Goal: Complete application form: Complete application form

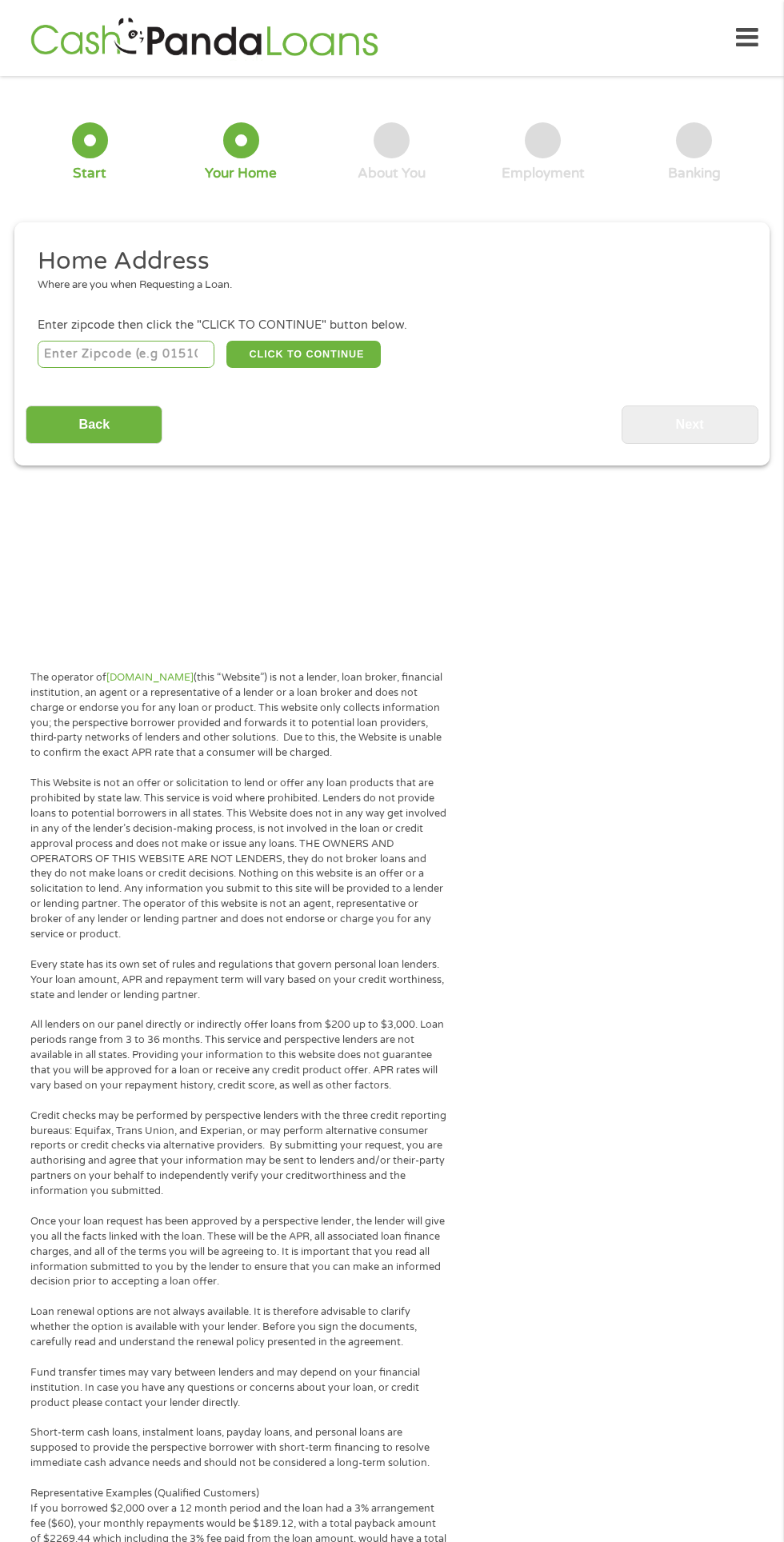
scroll to position [7, 0]
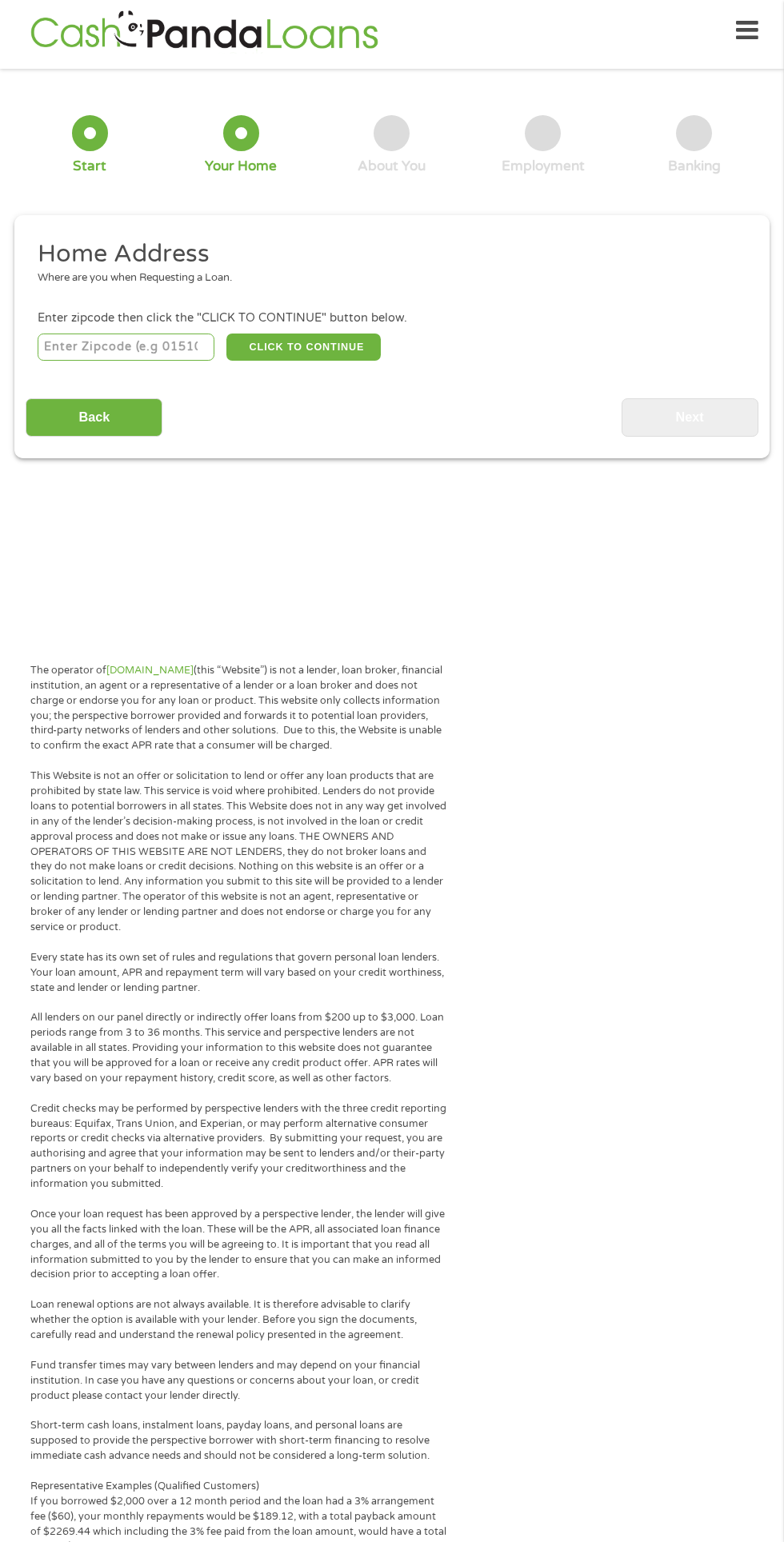
click at [137, 340] on input "number" at bounding box center [126, 347] width 178 height 27
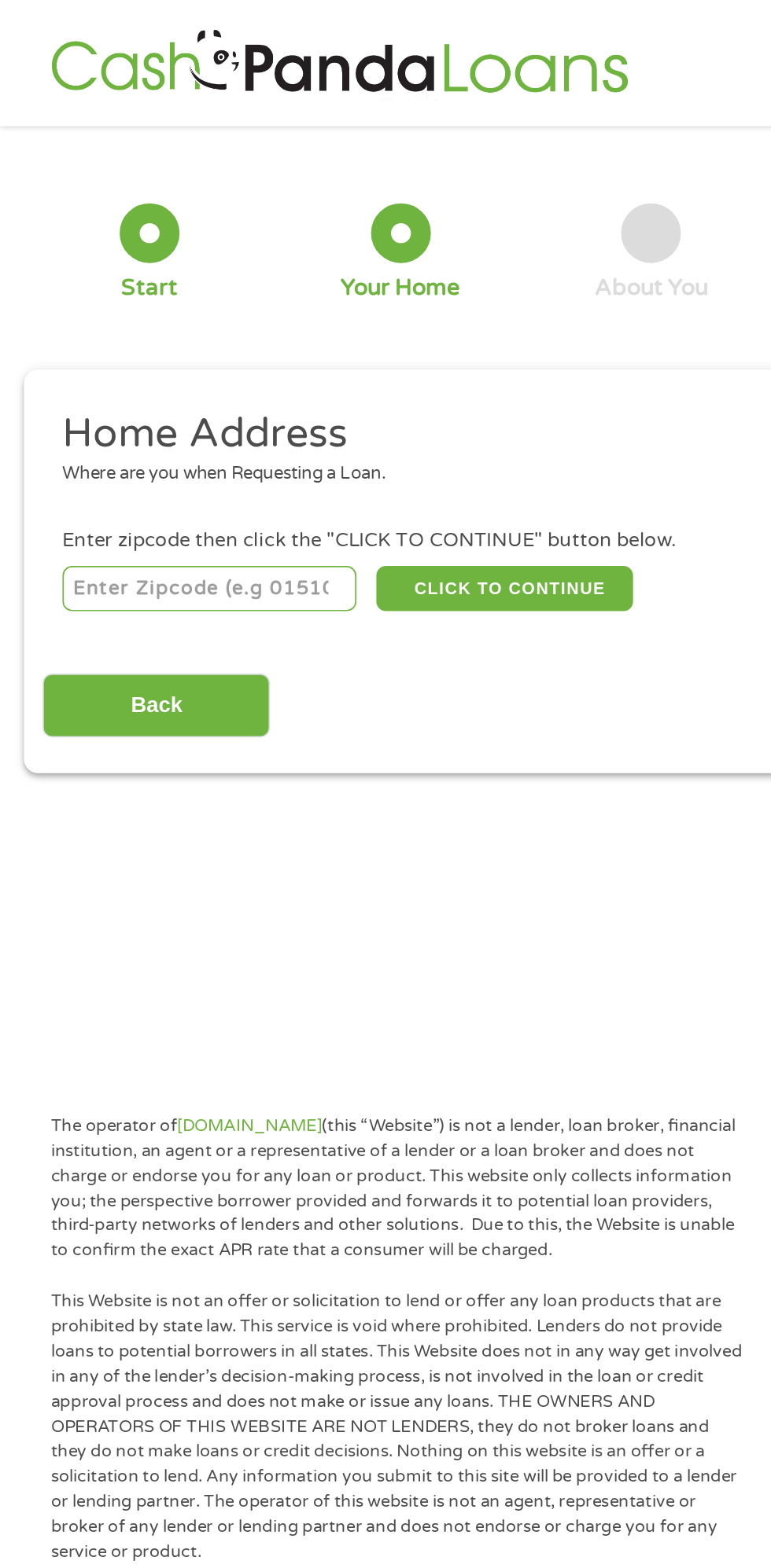
type input "02148"
select select "[US_STATE]"
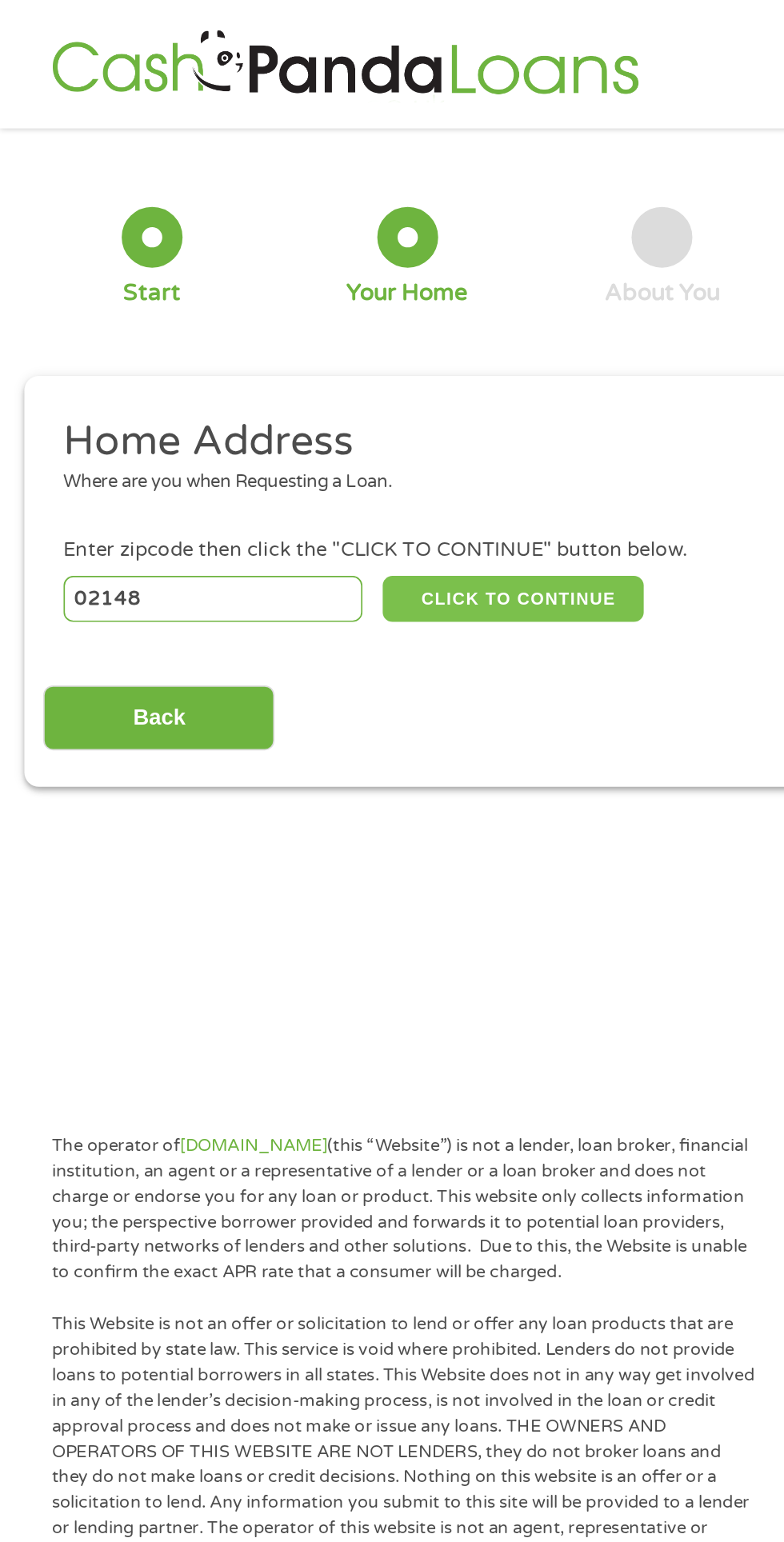
click at [353, 359] on button "CLICK TO CONTINUE" at bounding box center [303, 354] width 155 height 27
type input "02148"
type input "[GEOGRAPHIC_DATA]"
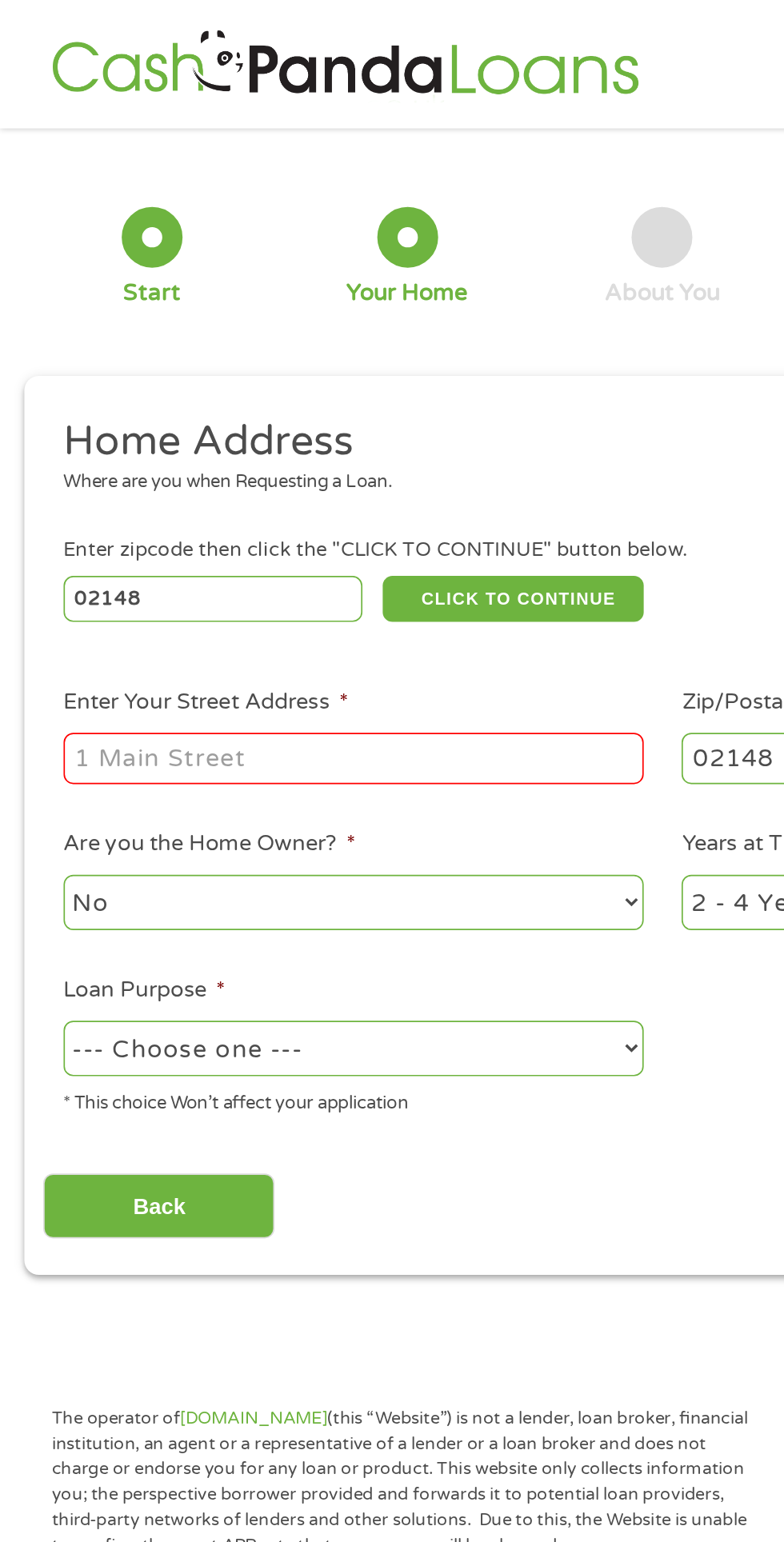
click at [312, 441] on input "Enter Your Street Address *" at bounding box center [209, 448] width 343 height 30
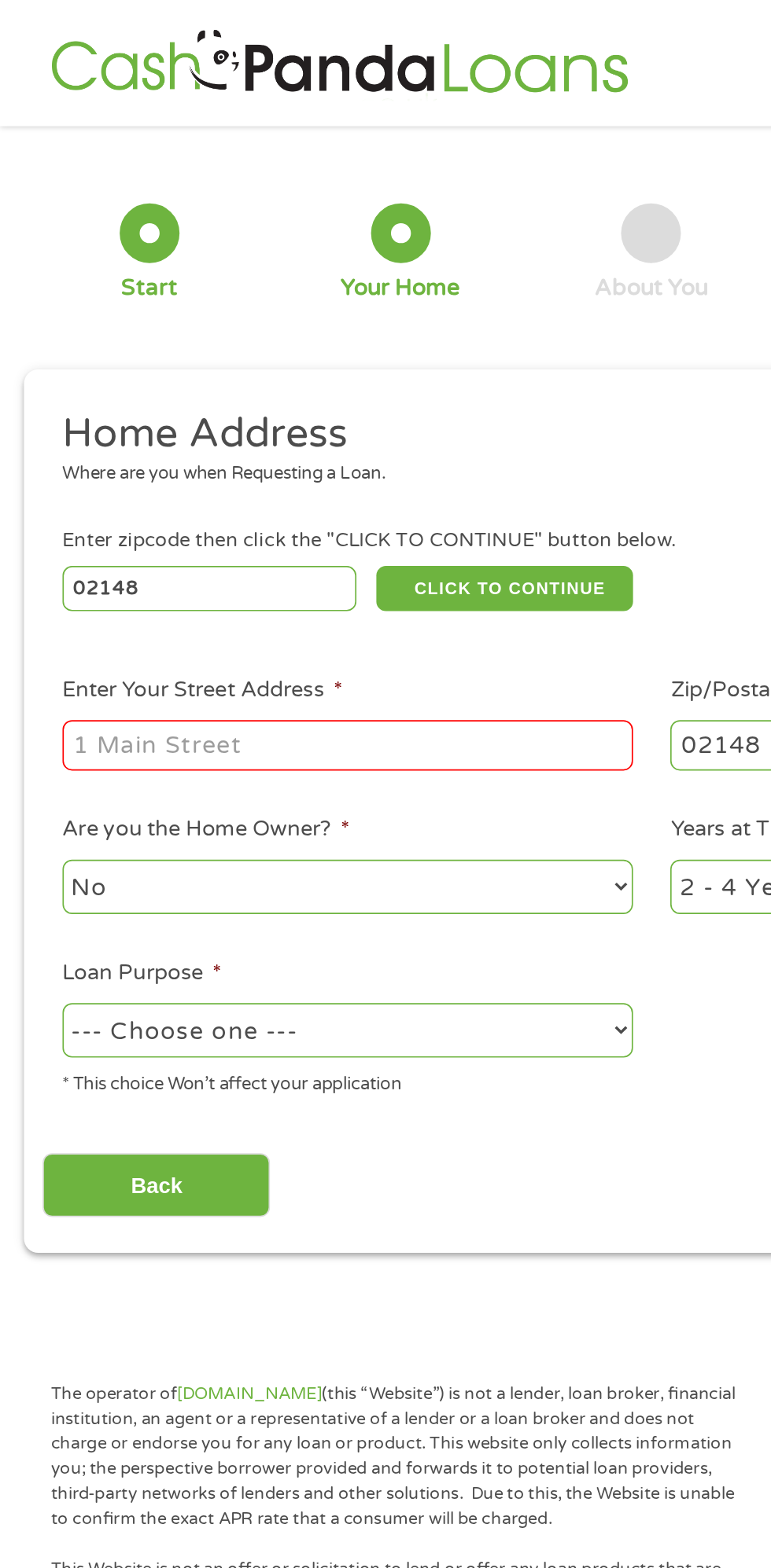
type input "[STREET_ADDRESS][PERSON_NAME]"
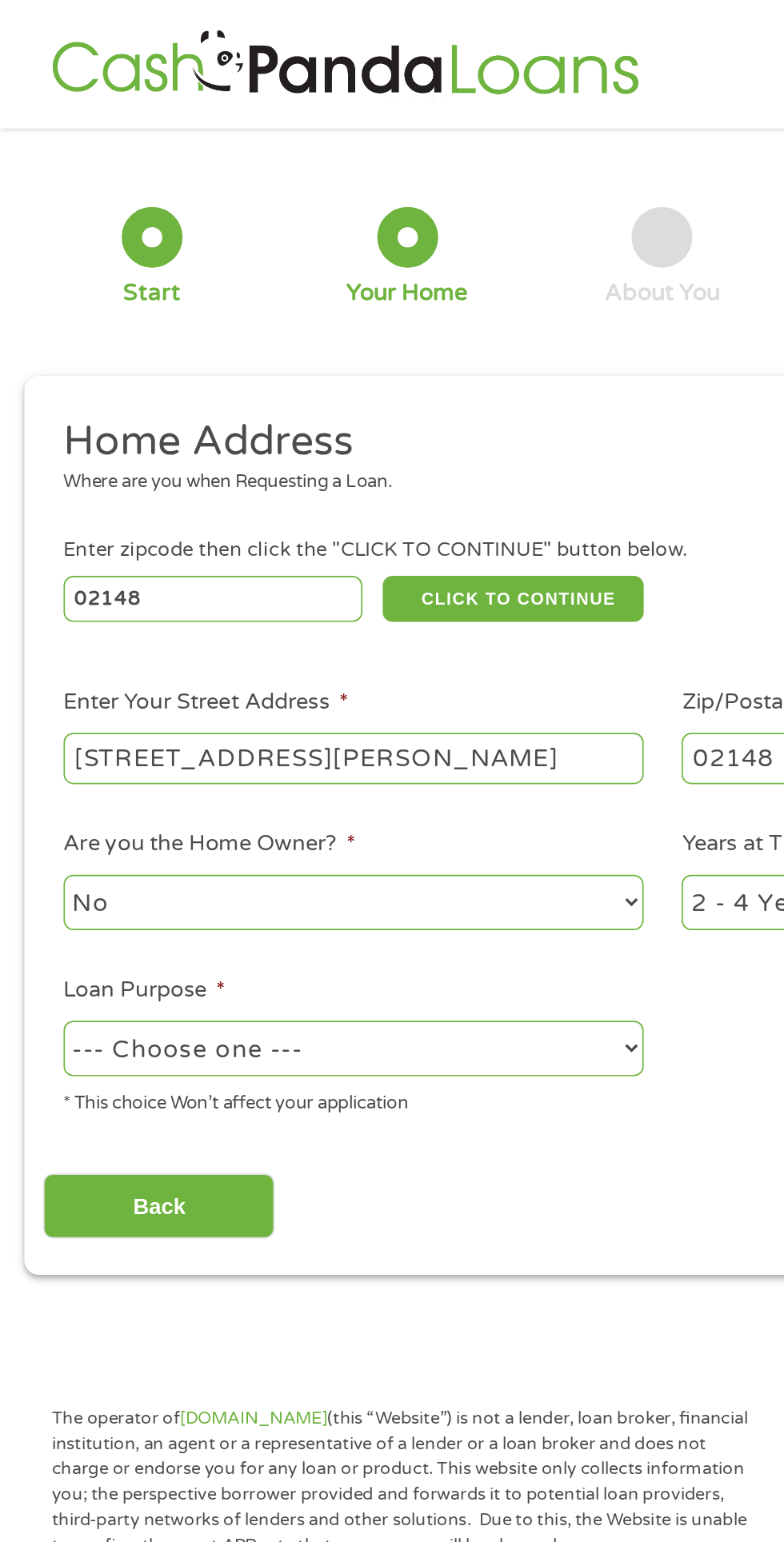
click at [331, 635] on select "--- Choose one --- Pay Bills Debt Consolidation Home Improvement Major Purchase…" at bounding box center [209, 620] width 343 height 33
select select "shorttermcash"
click at [38, 606] on select "--- Choose one --- Pay Bills Debt Consolidation Home Improvement Major Purchase…" at bounding box center [209, 620] width 343 height 33
click at [120, 729] on input "Back" at bounding box center [94, 714] width 137 height 39
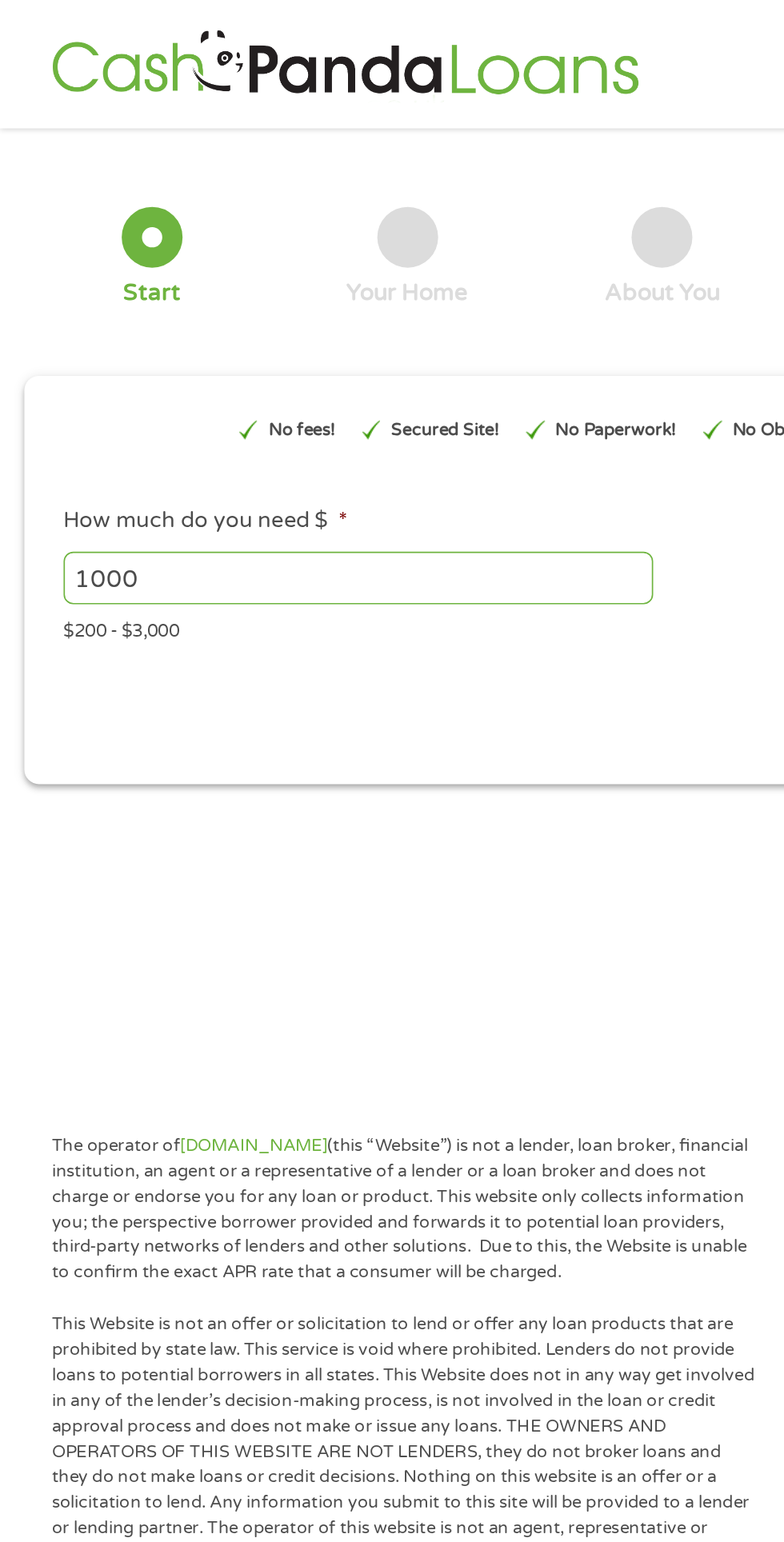
scroll to position [7, 0]
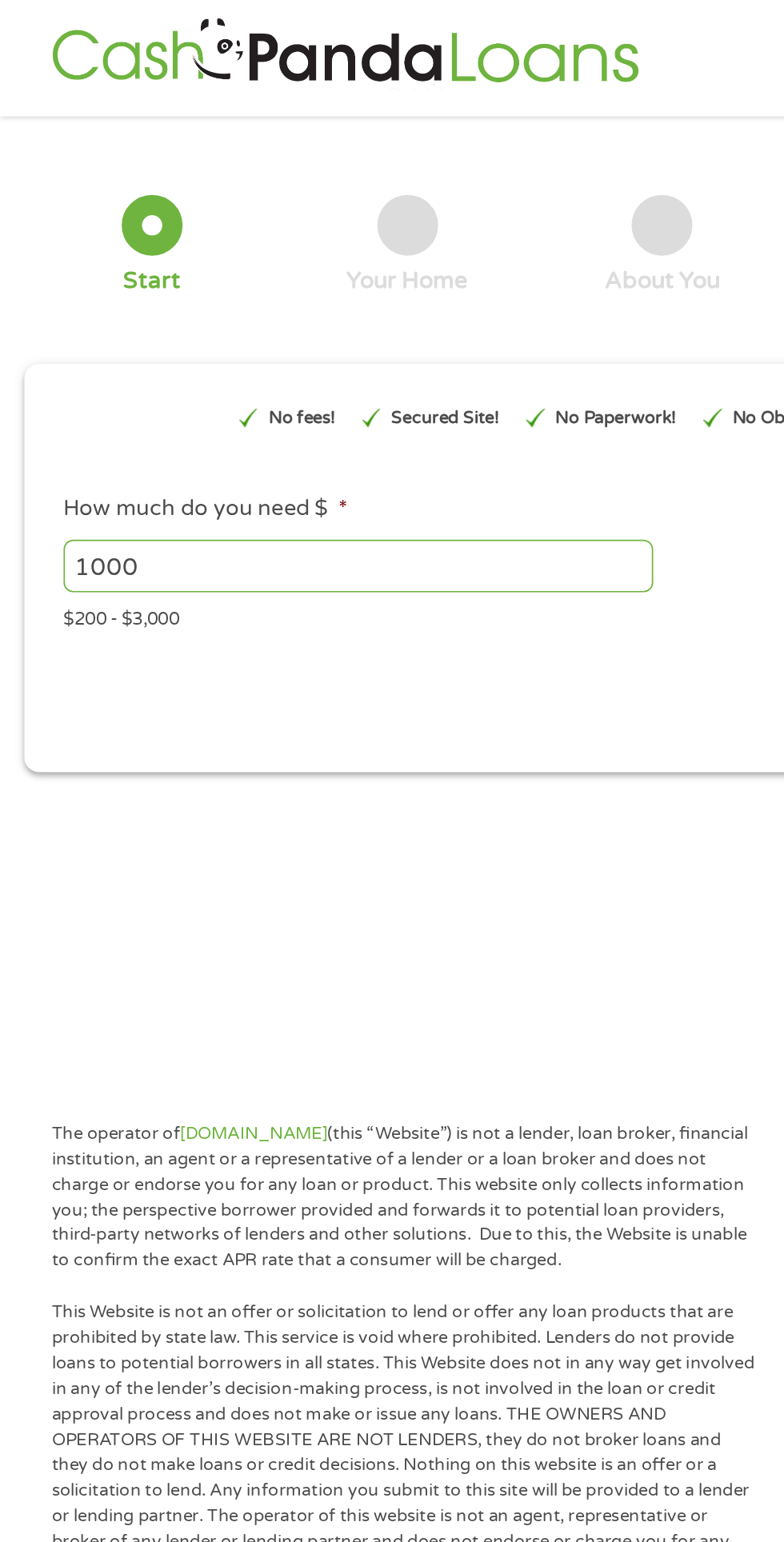
click at [282, 331] on input "1000" at bounding box center [212, 334] width 348 height 30
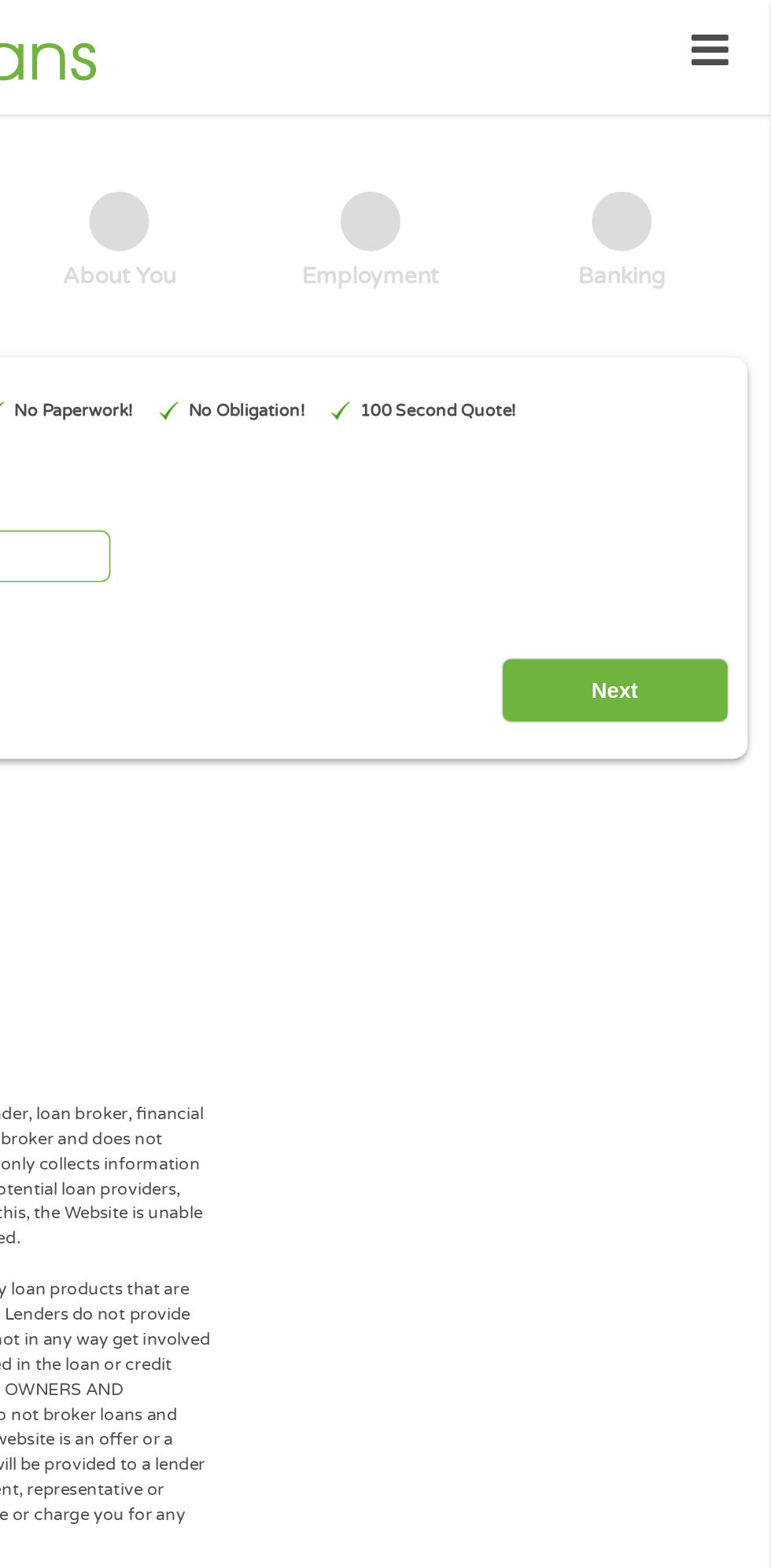
type input "1600"
click at [715, 407] on input "Next" at bounding box center [678, 408] width 135 height 38
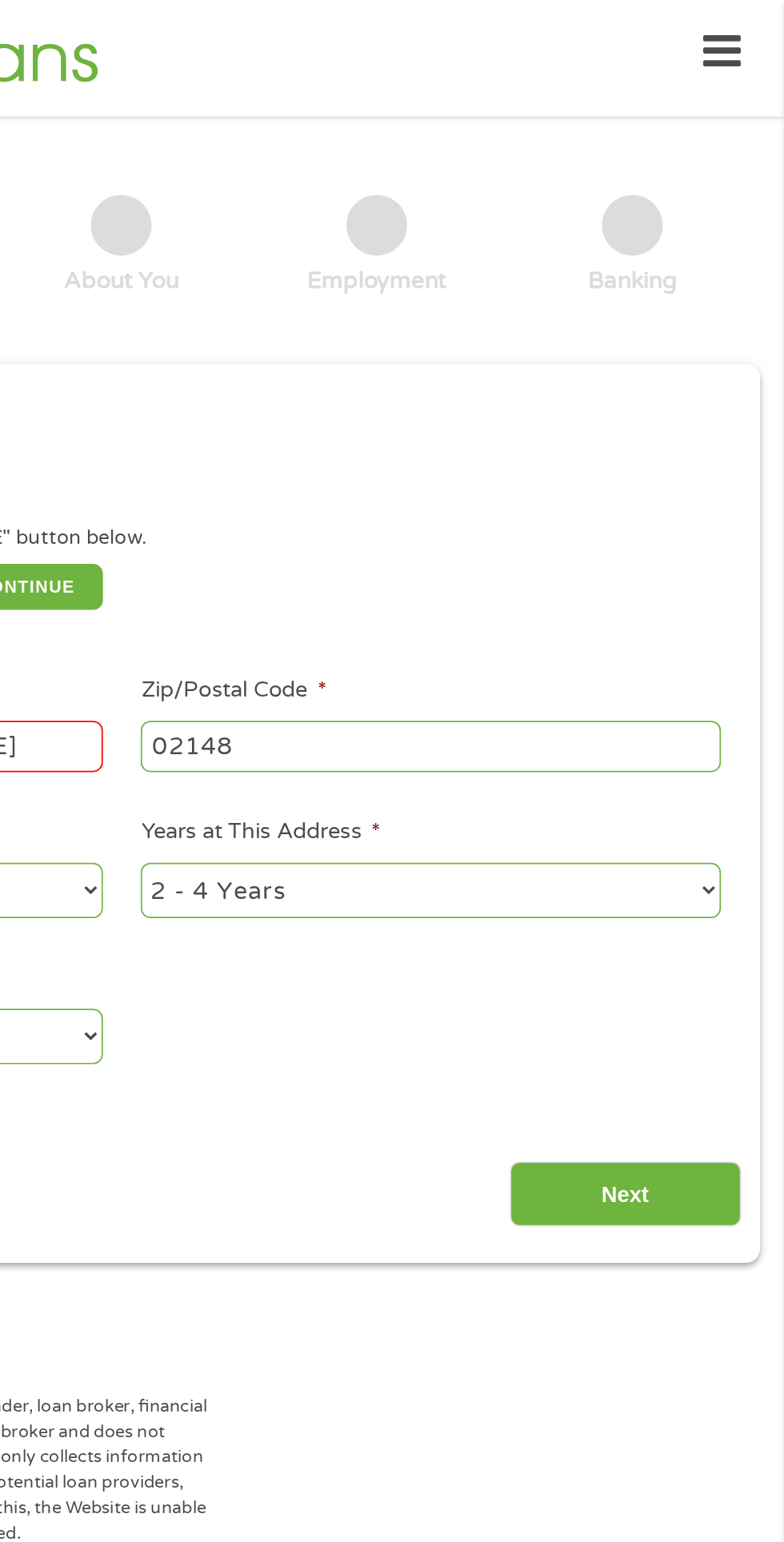
scroll to position [6, 6]
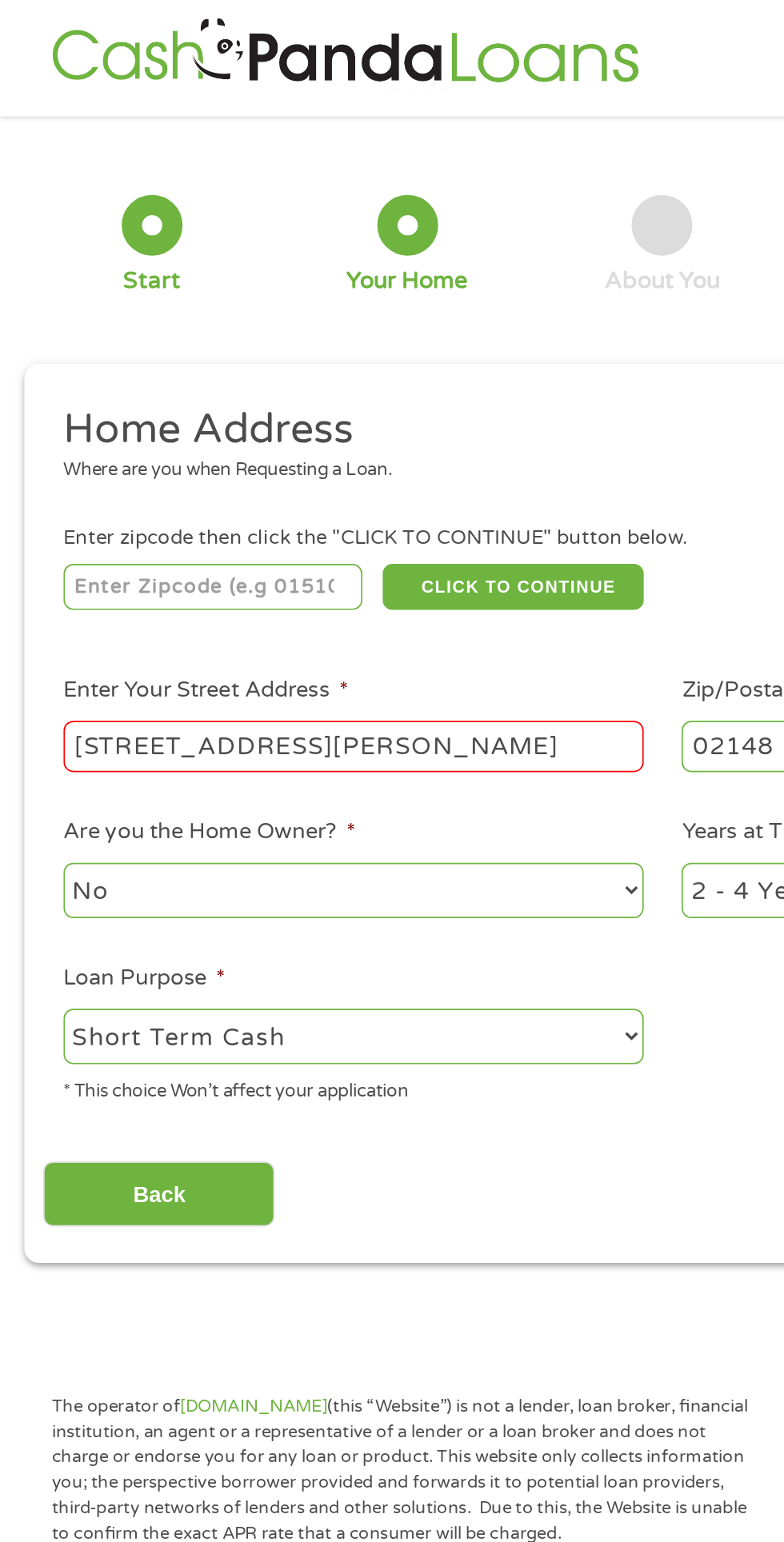
click at [141, 342] on input "number" at bounding box center [126, 347] width 178 height 27
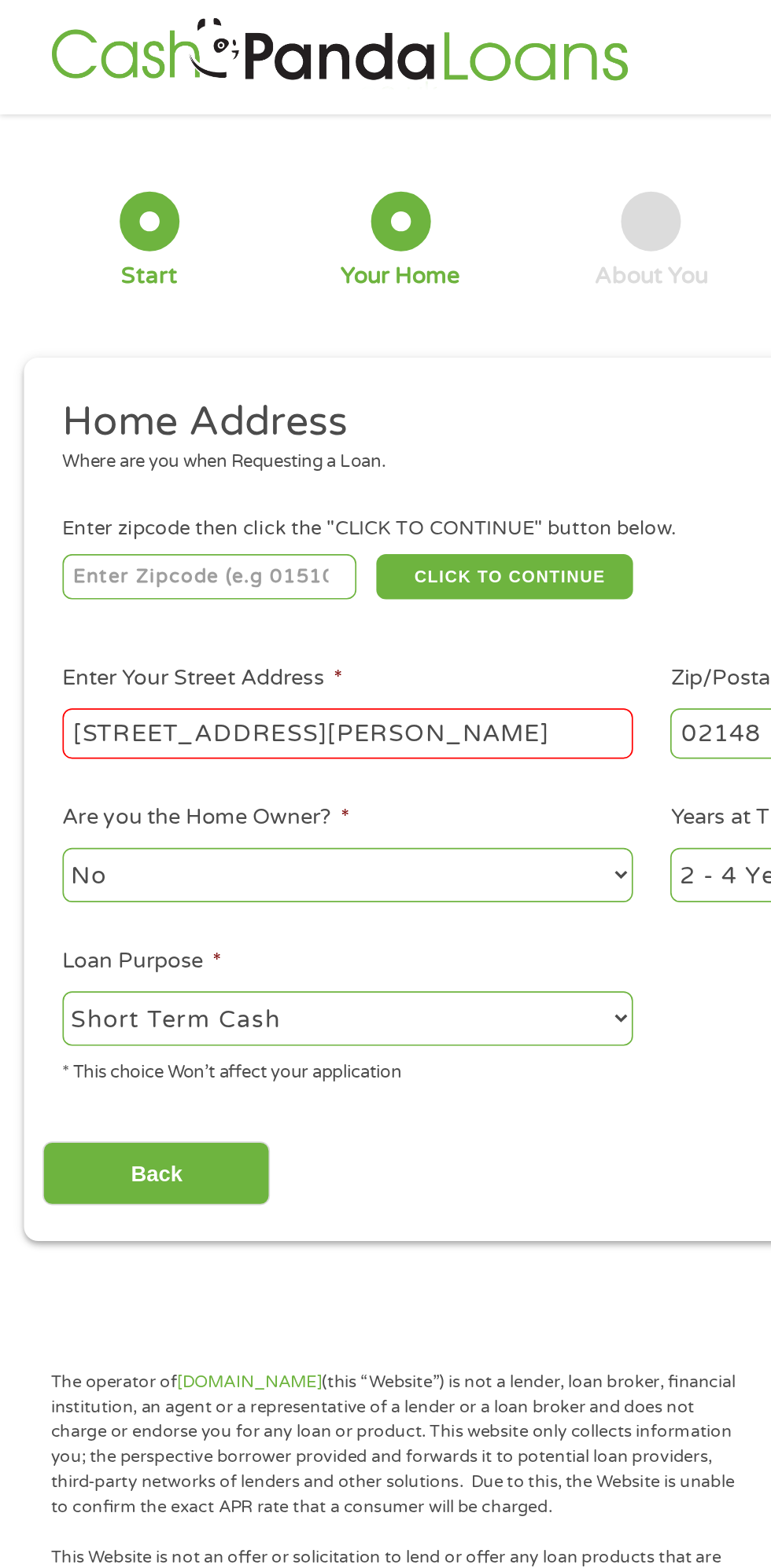
type input "02148"
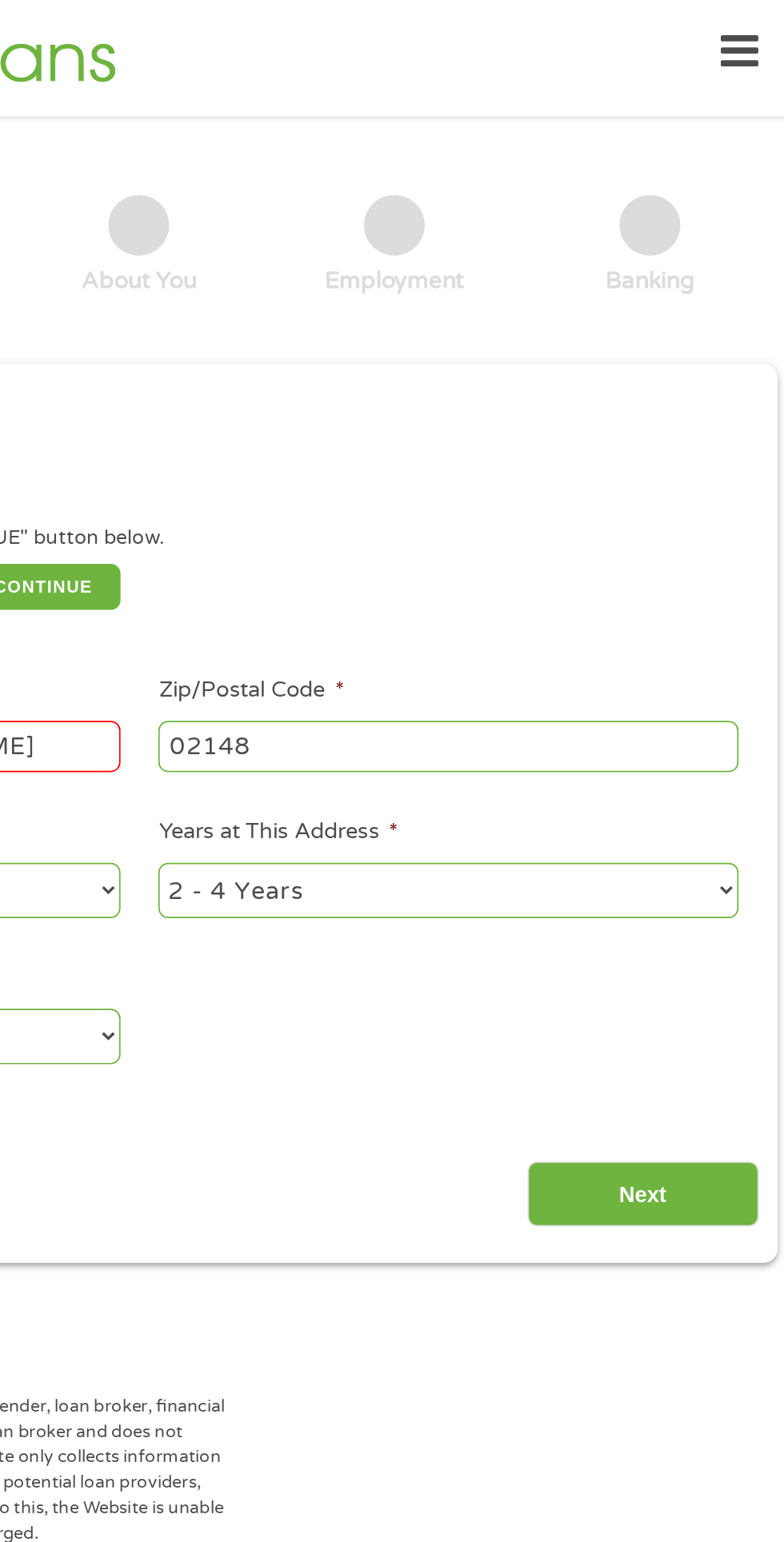
click at [717, 514] on select "1 Year or less 1 - 2 Years 2 - 4 Years Over 4 Years" at bounding box center [575, 526] width 343 height 33
select select "60months"
click at [403, 512] on select "1 Year or less 1 - 2 Years 2 - 4 Years Over 4 Years" at bounding box center [575, 526] width 343 height 33
click at [726, 706] on input "Next" at bounding box center [689, 706] width 137 height 39
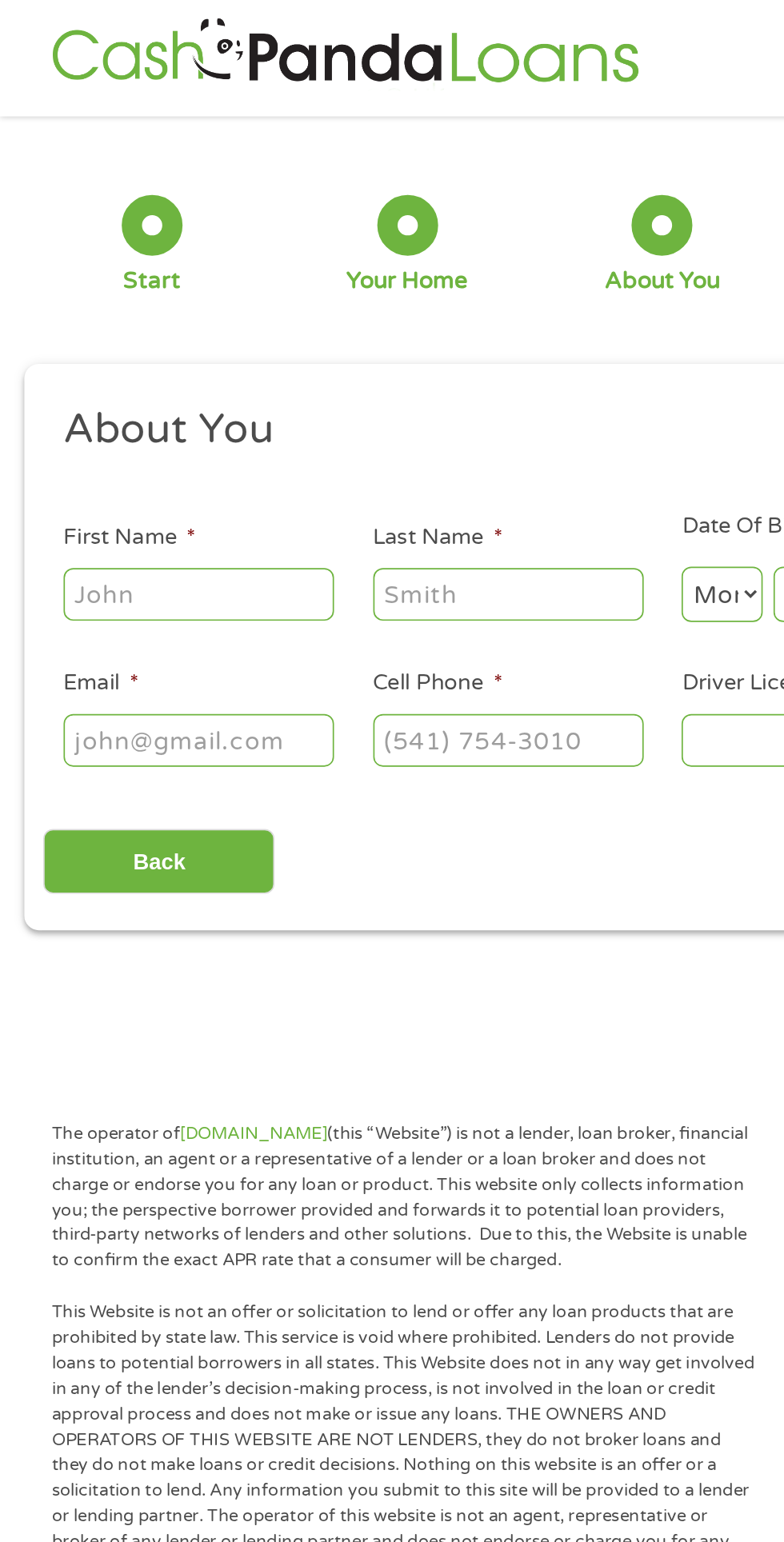
click at [149, 347] on input "First Name *" at bounding box center [118, 351] width 160 height 30
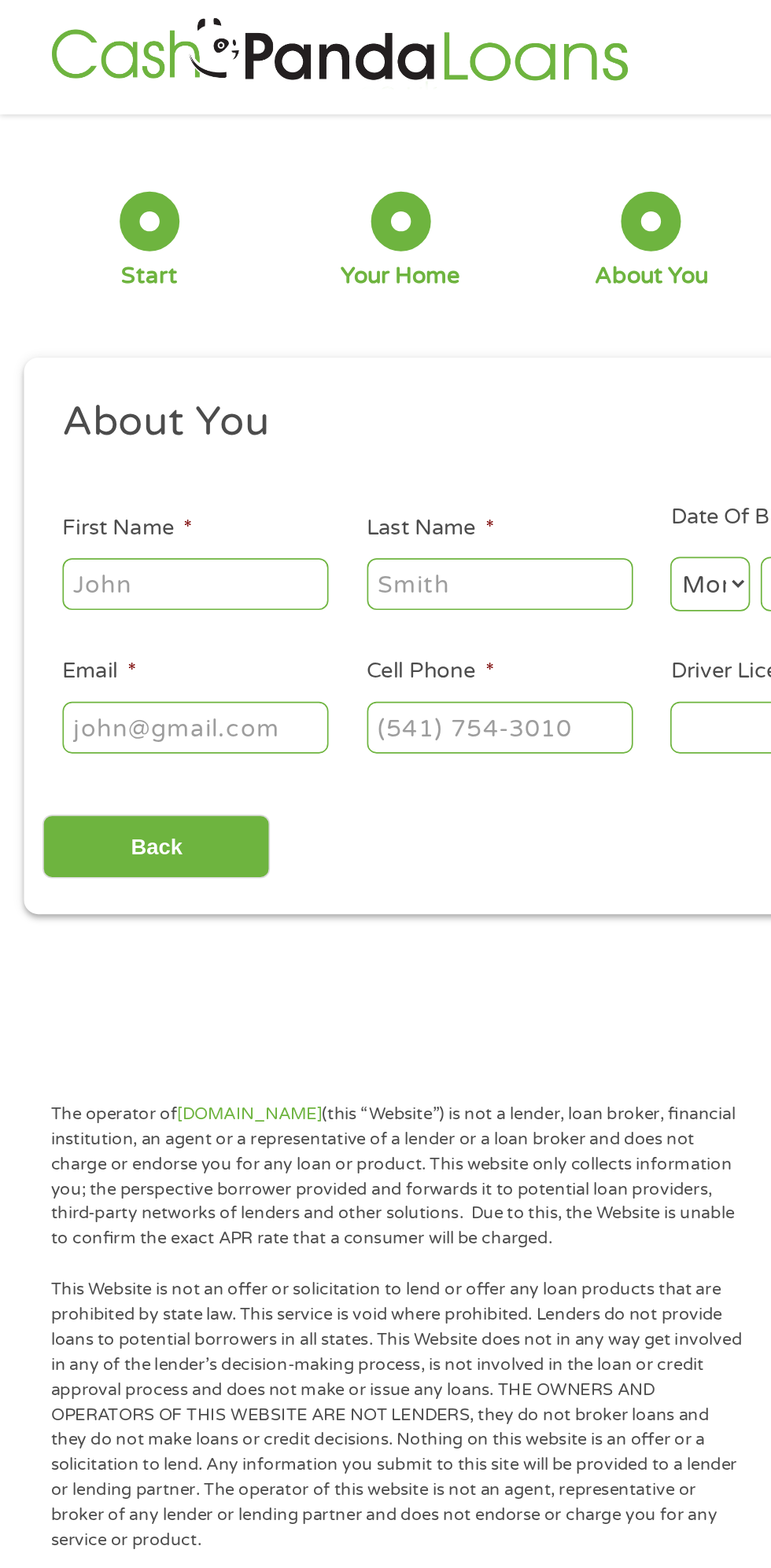
type input "[PERSON_NAME]"
type input "[EMAIL_ADDRESS][DOMAIN_NAME]"
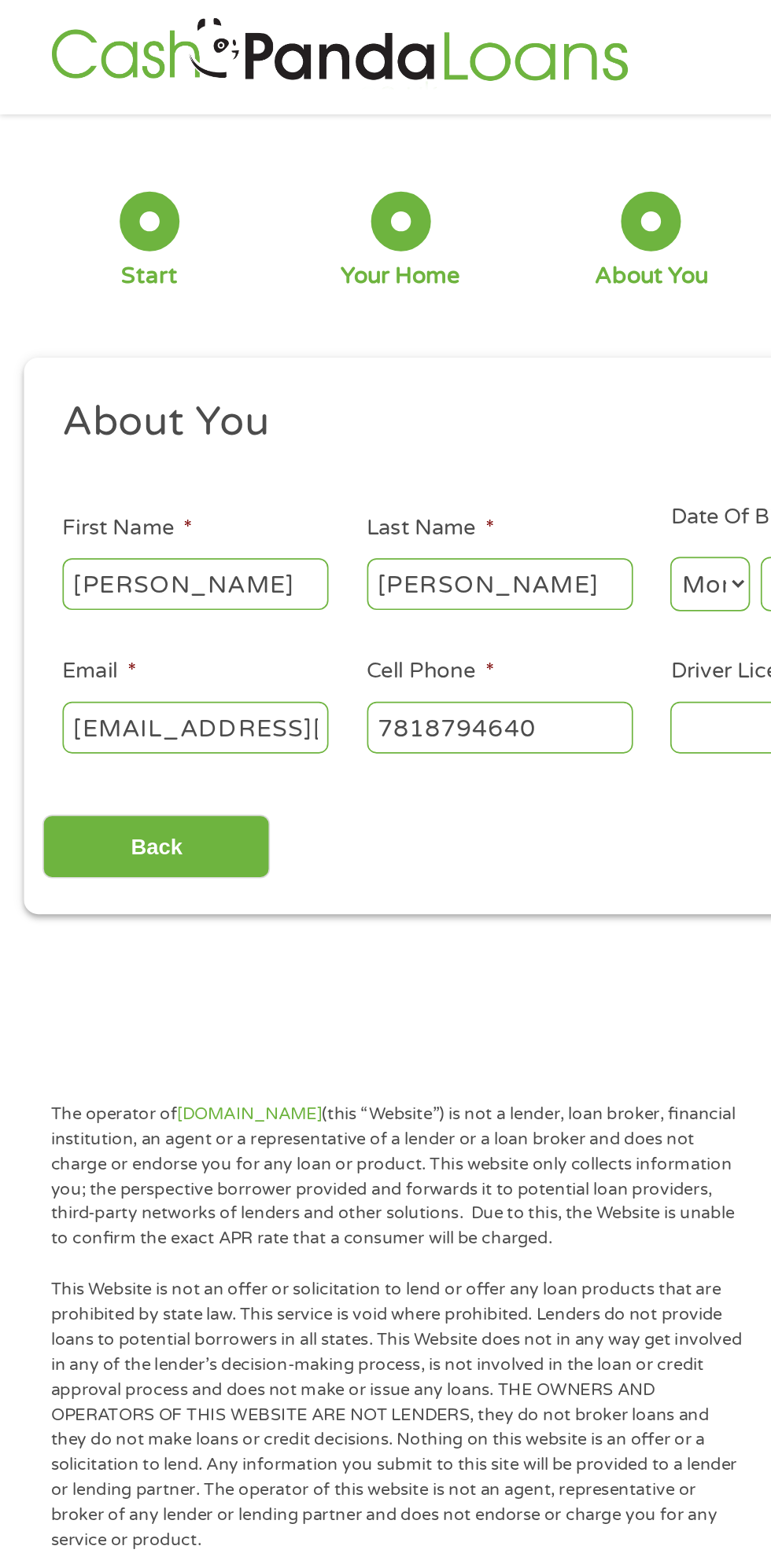
type input "[PHONE_NUMBER]"
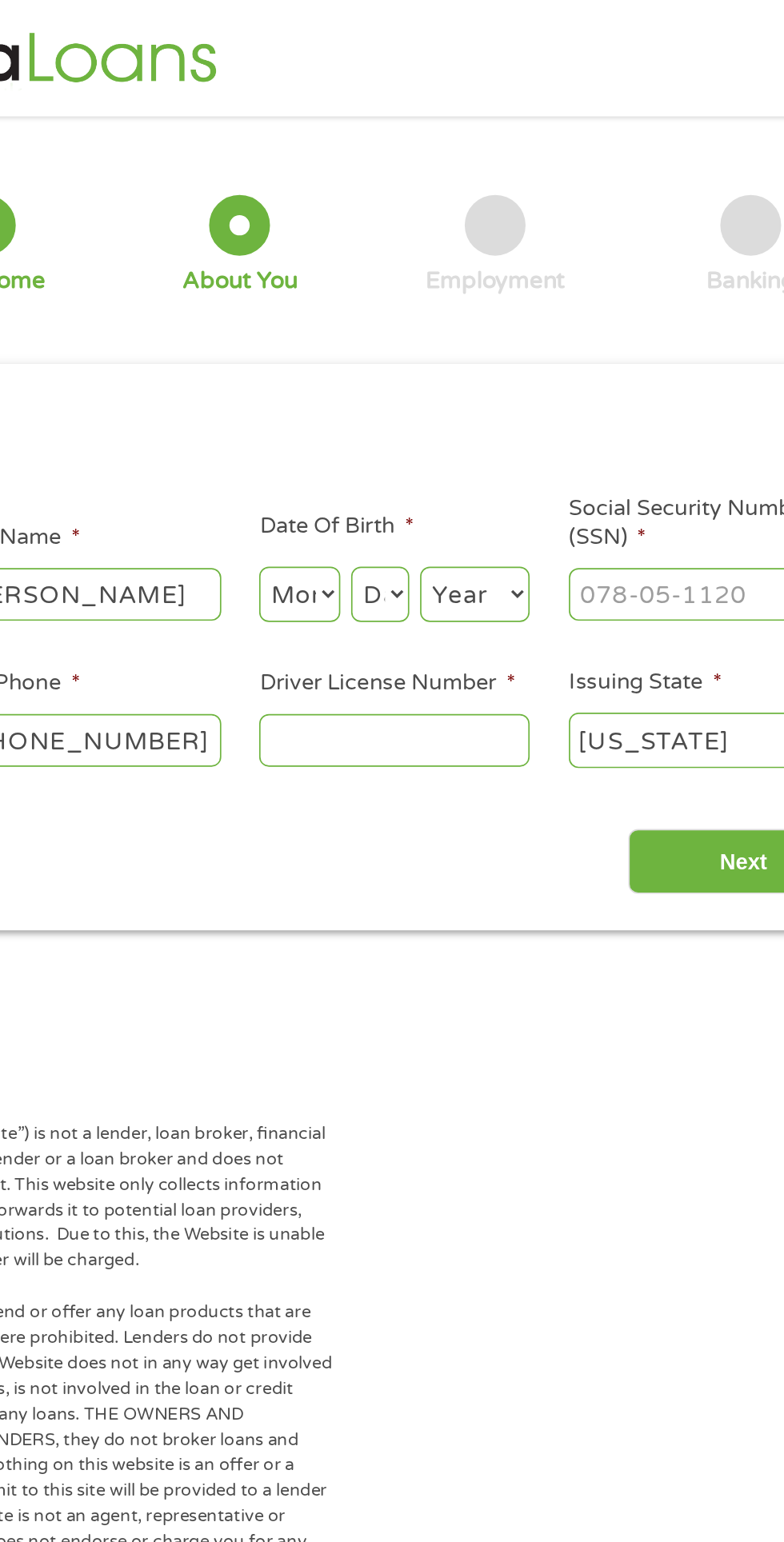
click at [426, 339] on select "Month 1 2 3 4 5 6 7 8 9 10 11 12" at bounding box center [427, 351] width 48 height 33
select select "5"
click at [403, 335] on select "Month 1 2 3 4 5 6 7 8 9 10 11 12" at bounding box center [427, 351] width 48 height 33
click at [475, 336] on select "Day 1 2 3 4 5 6 7 8 9 10 11 12 13 14 15 16 17 18 19 20 21 22 23 24 25 26 27 28 …" at bounding box center [474, 351] width 34 height 33
select select "10"
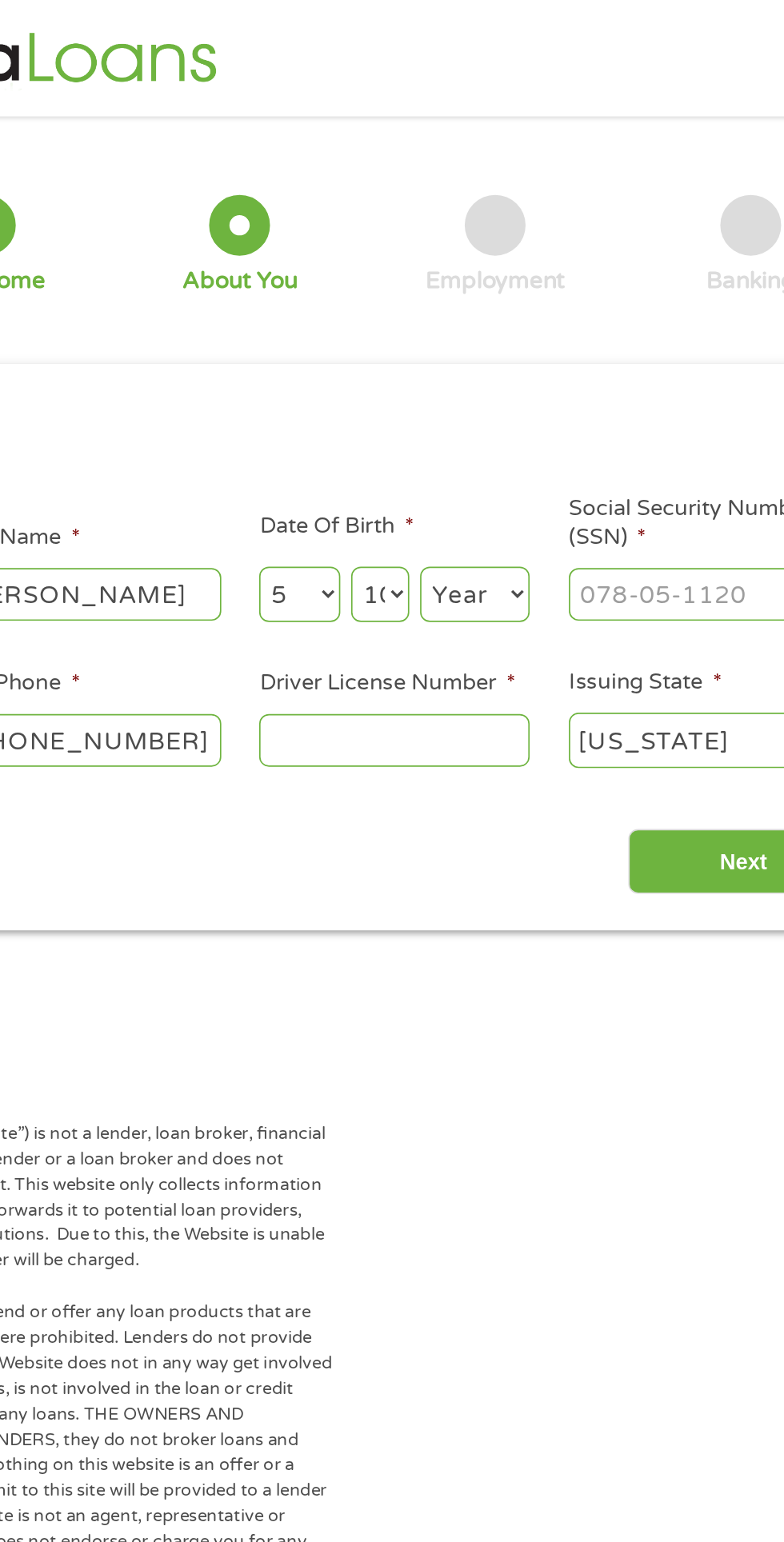
click at [457, 335] on select "Day 1 2 3 4 5 6 7 8 9 10 11 12 13 14 15 16 17 18 19 20 21 22 23 24 25 26 27 28 …" at bounding box center [474, 351] width 34 height 33
click at [521, 343] on select "Year [DATE] 2006 2005 2004 2003 2002 2001 2000 1999 1998 1997 1996 1995 1994 19…" at bounding box center [530, 351] width 65 height 33
select select "1985"
click at [499, 335] on select "Year [DATE] 2006 2005 2004 2003 2002 2001 2000 1999 1998 1997 1996 1995 1994 19…" at bounding box center [530, 351] width 65 height 33
click at [523, 434] on input "Driver License Number *" at bounding box center [483, 438] width 160 height 30
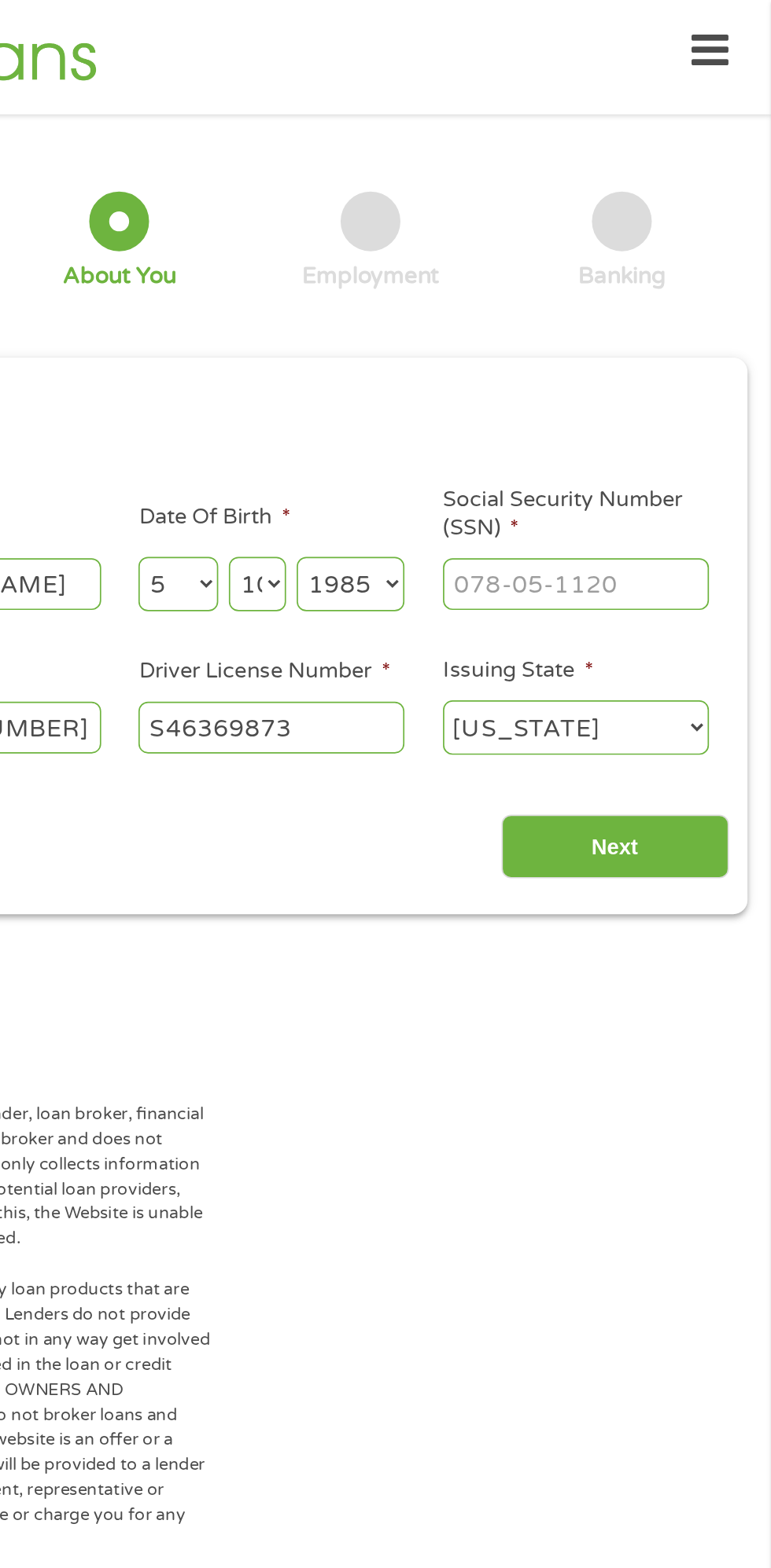
type input "S46369873"
click at [697, 338] on input "Social Security Number (SSN) *" at bounding box center [655, 345] width 157 height 30
type input "028-70-2255"
click at [715, 497] on input "Next" at bounding box center [678, 501] width 135 height 38
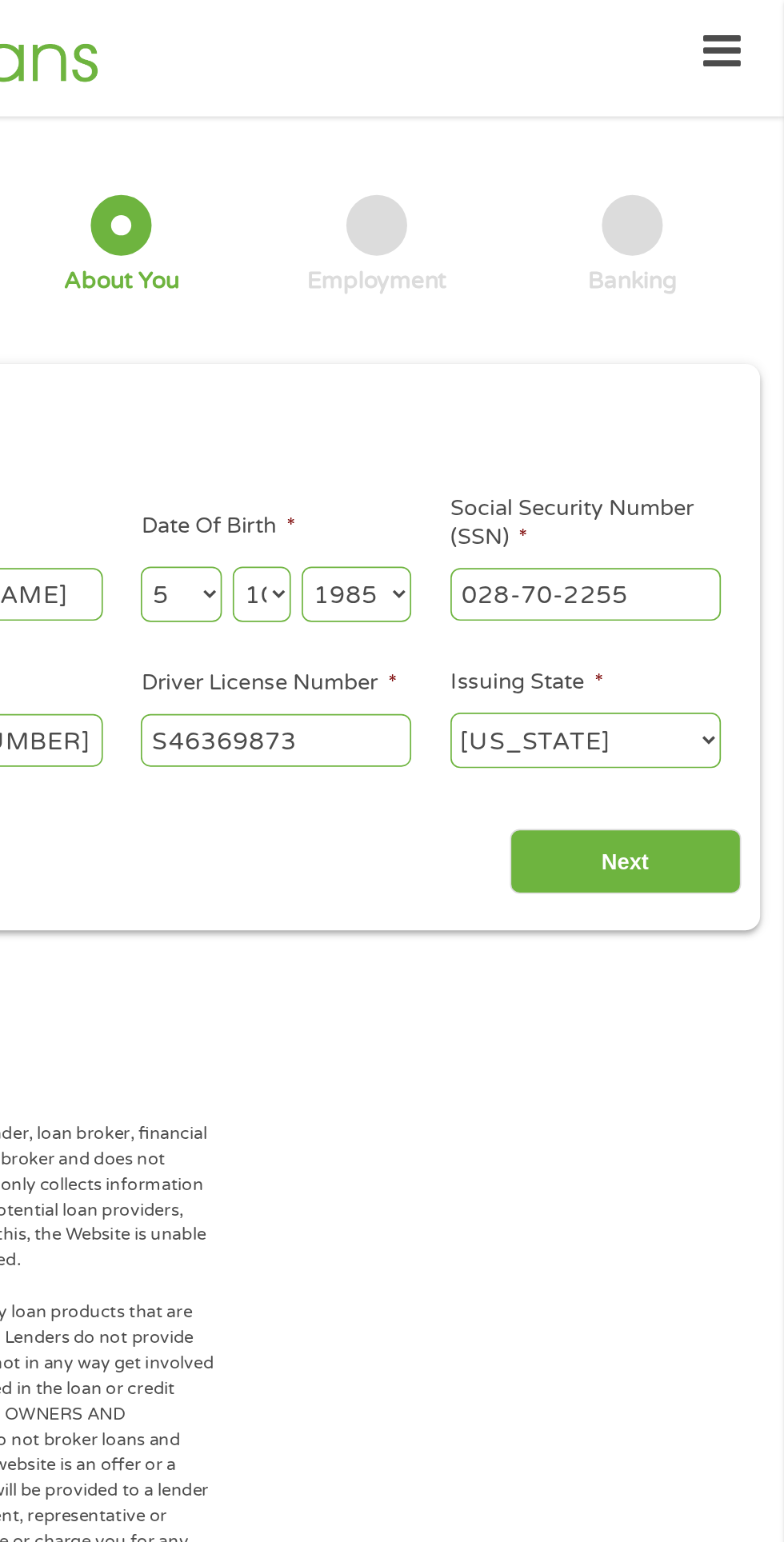
click at [735, 508] on input "Next" at bounding box center [689, 510] width 137 height 39
click at [710, 514] on input "Next" at bounding box center [689, 510] width 137 height 39
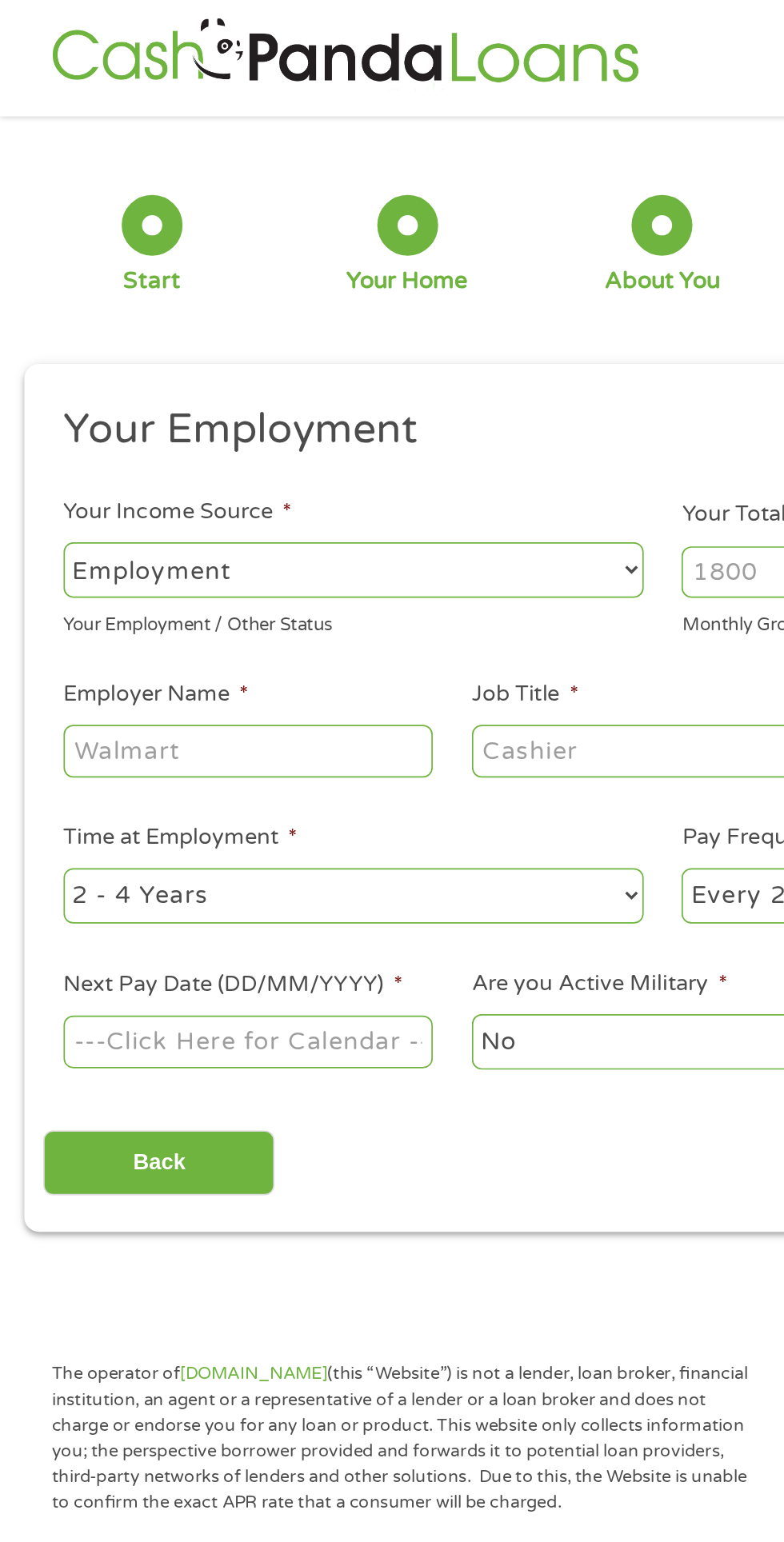
click at [197, 440] on input "Employer Name *" at bounding box center [147, 444] width 218 height 30
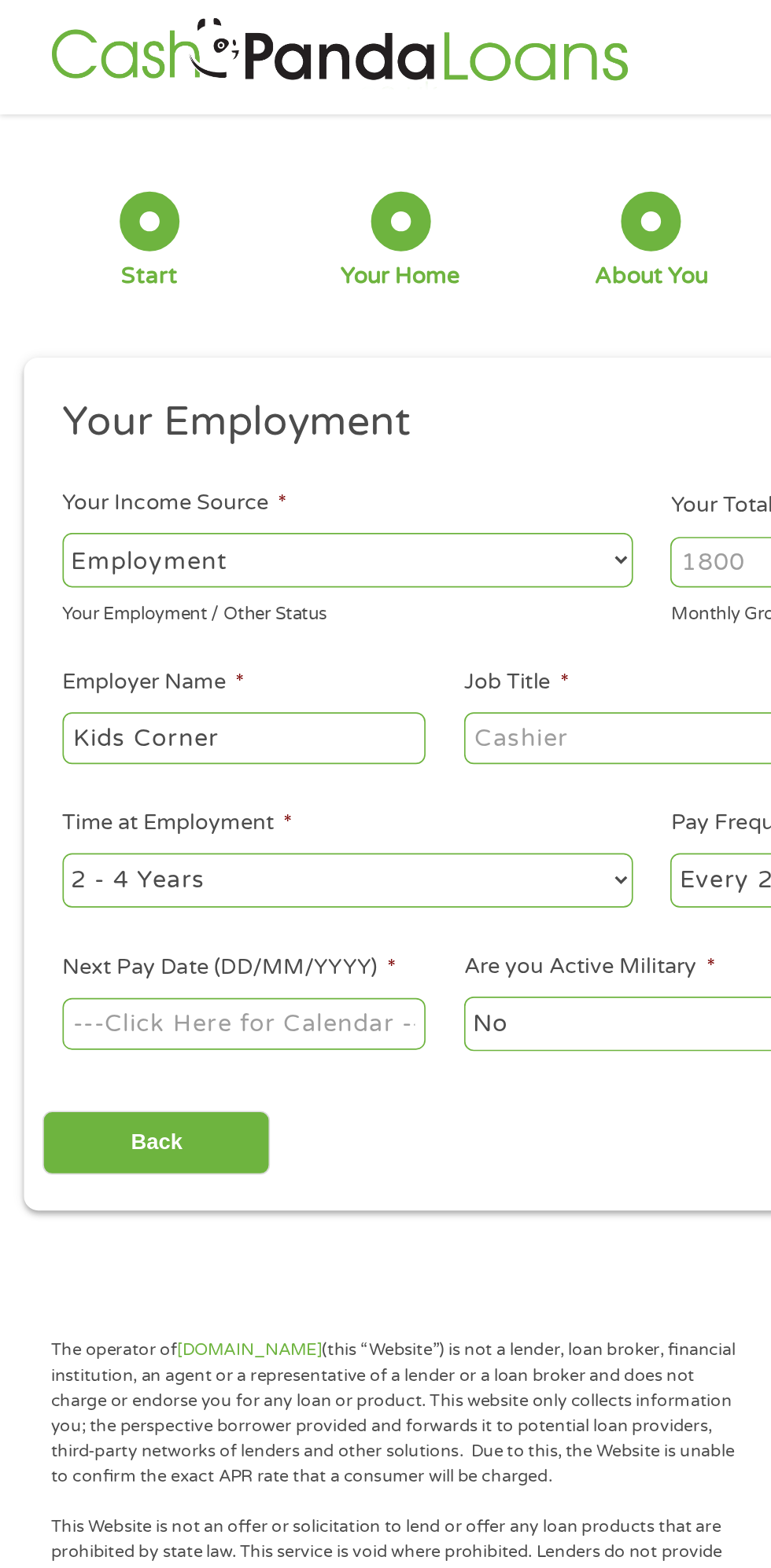
type input "Kids Corner"
click at [393, 439] on input "Job Title *" at bounding box center [382, 436] width 215 height 30
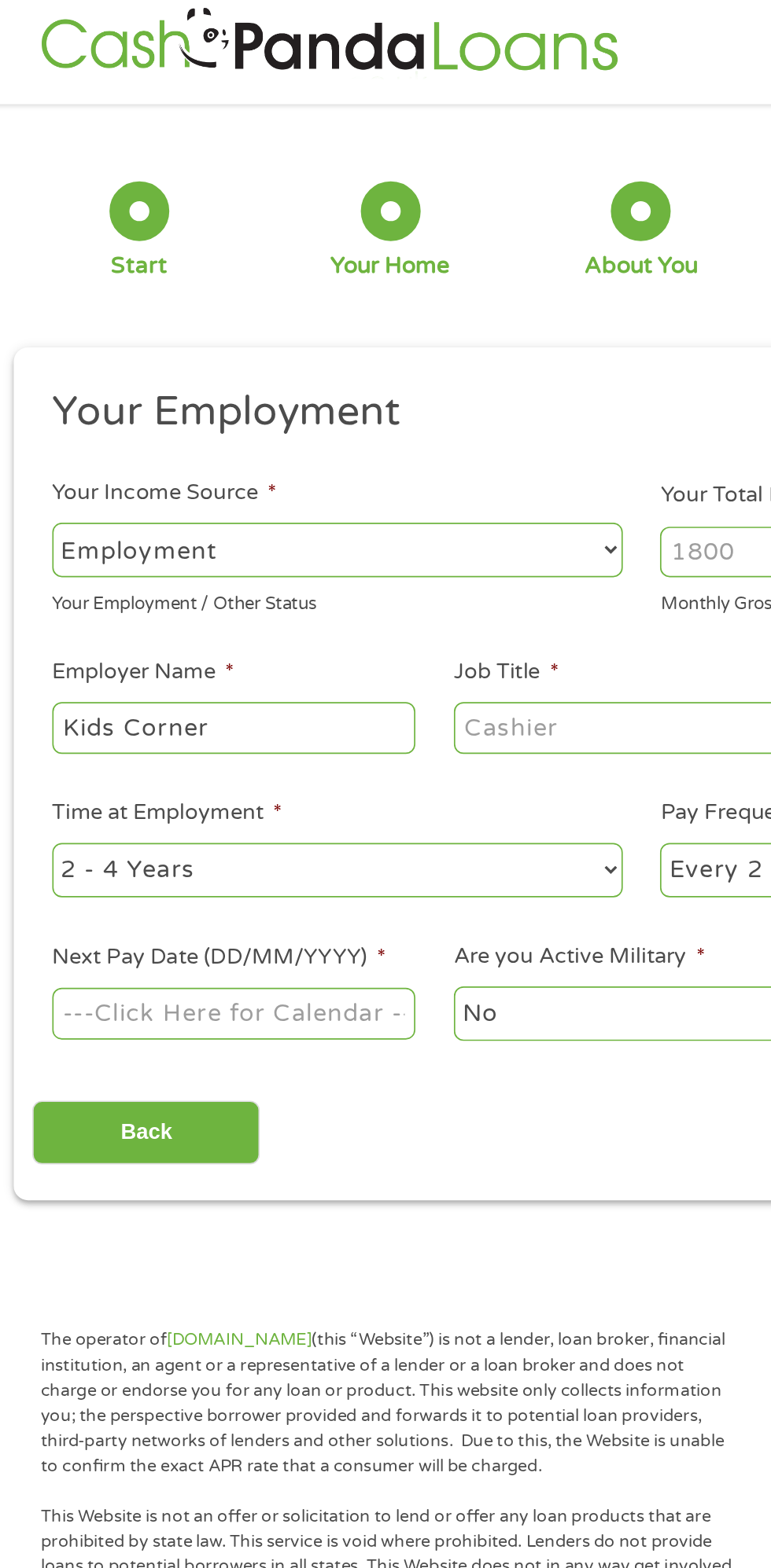
scroll to position [7, 0]
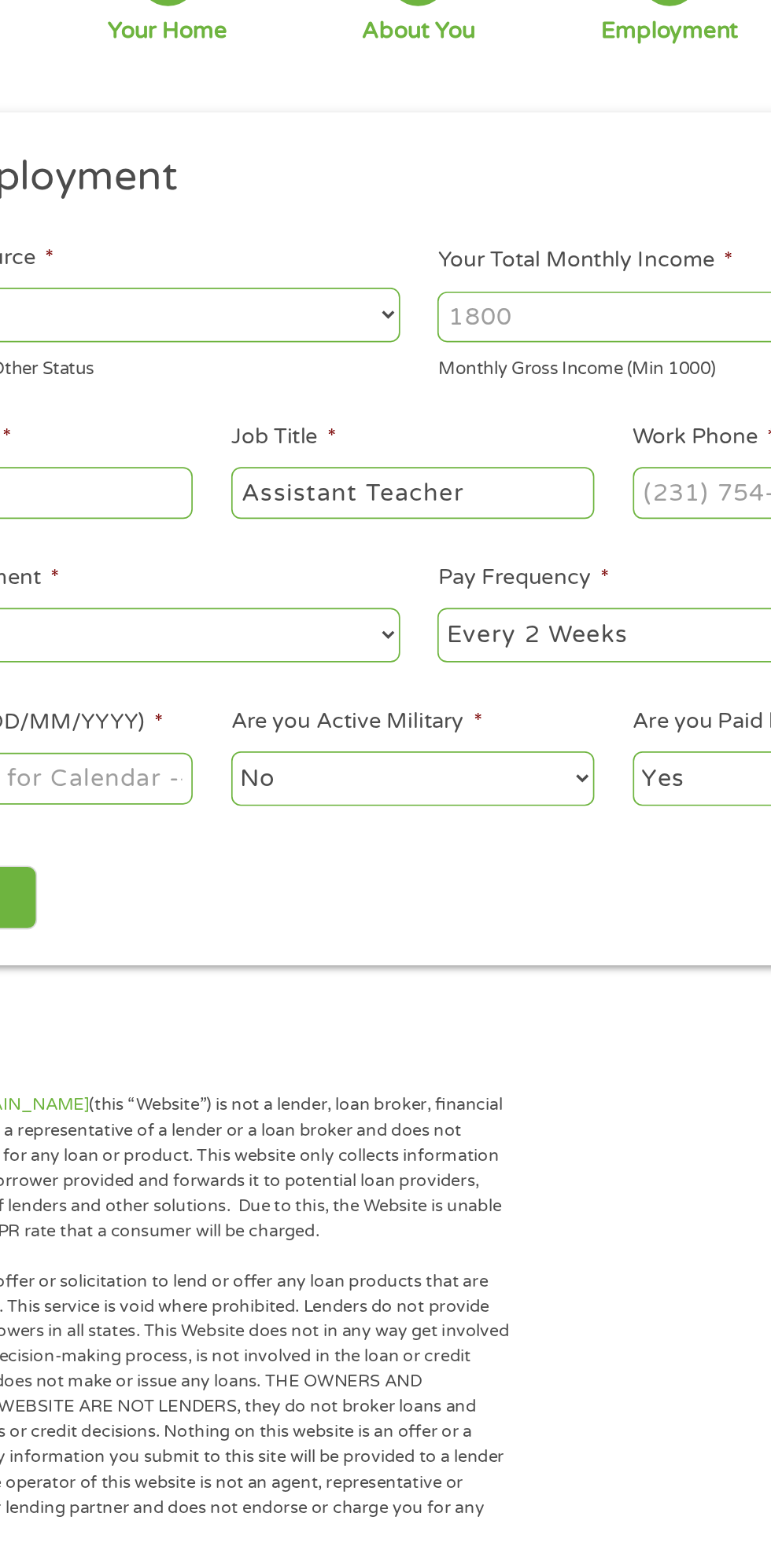
type input "Assistant Teacher"
click at [568, 433] on input "Work Phone *" at bounding box center [619, 436] width 215 height 30
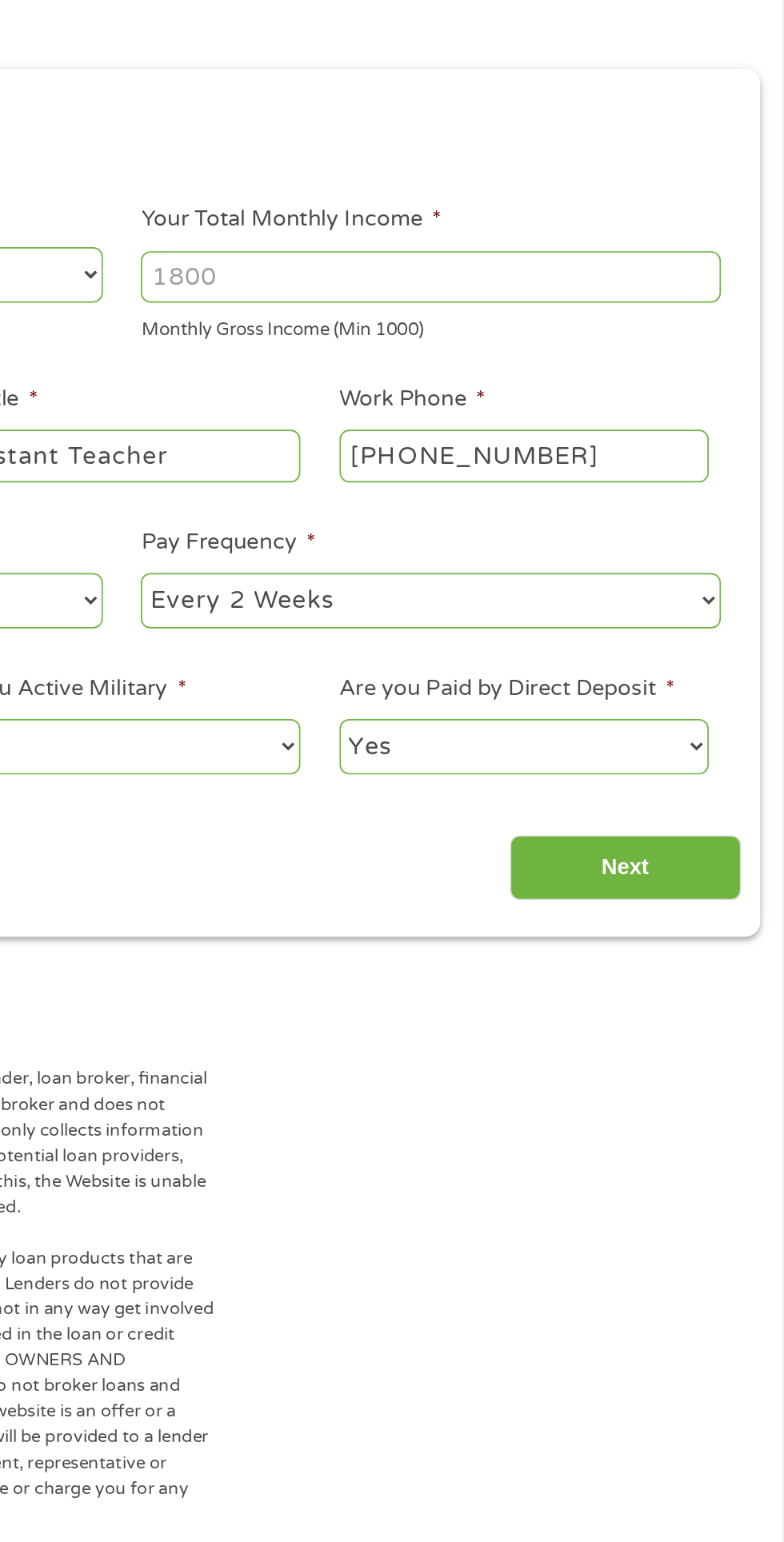
click at [703, 442] on input "[PHONE_NUMBER]" at bounding box center [629, 444] width 218 height 30
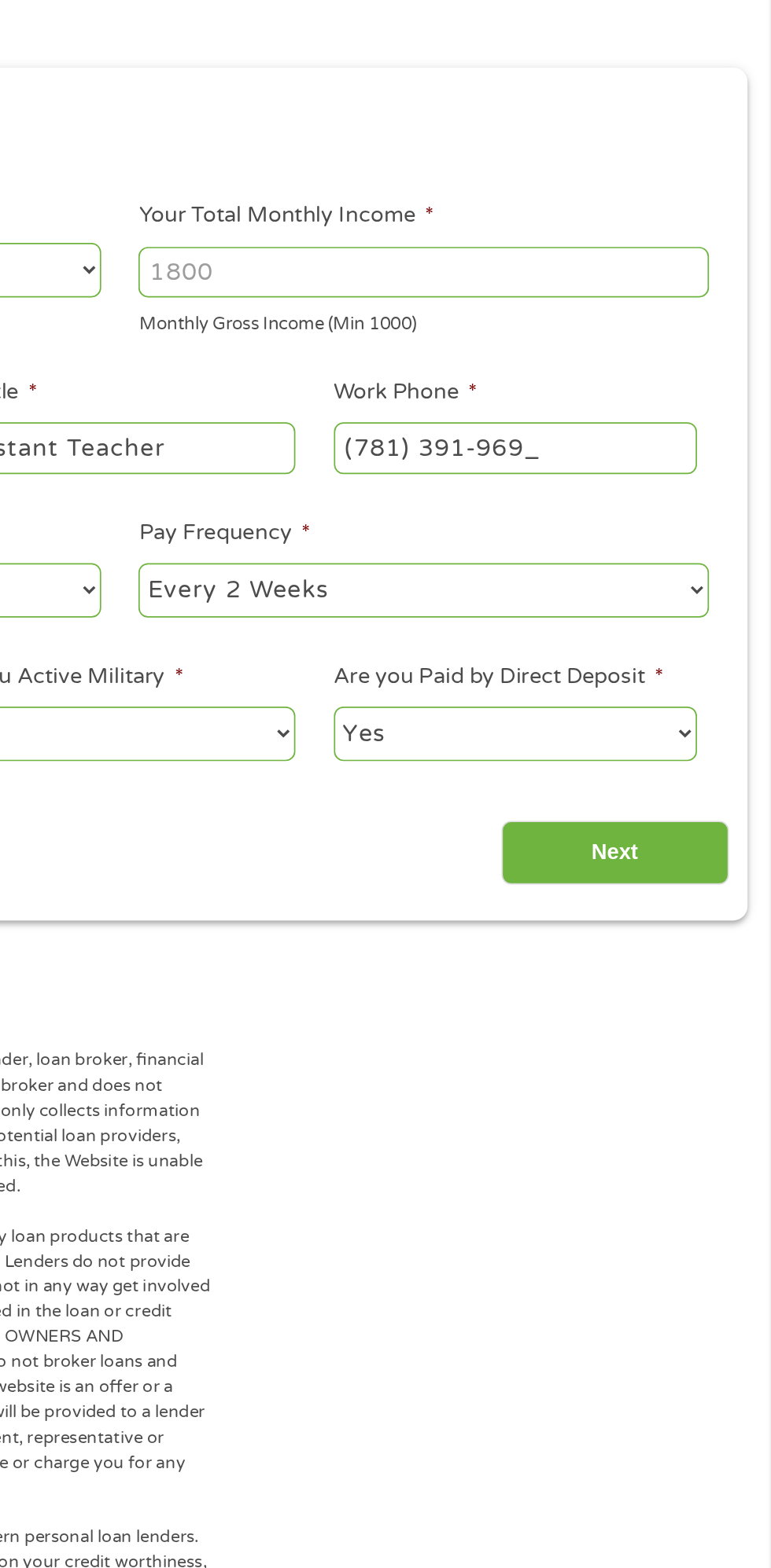
type input "[PHONE_NUMBER]"
click at [588, 532] on select "--- Choose one --- Every 2 Weeks Every Week Monthly Semi-Monthly" at bounding box center [565, 520] width 337 height 32
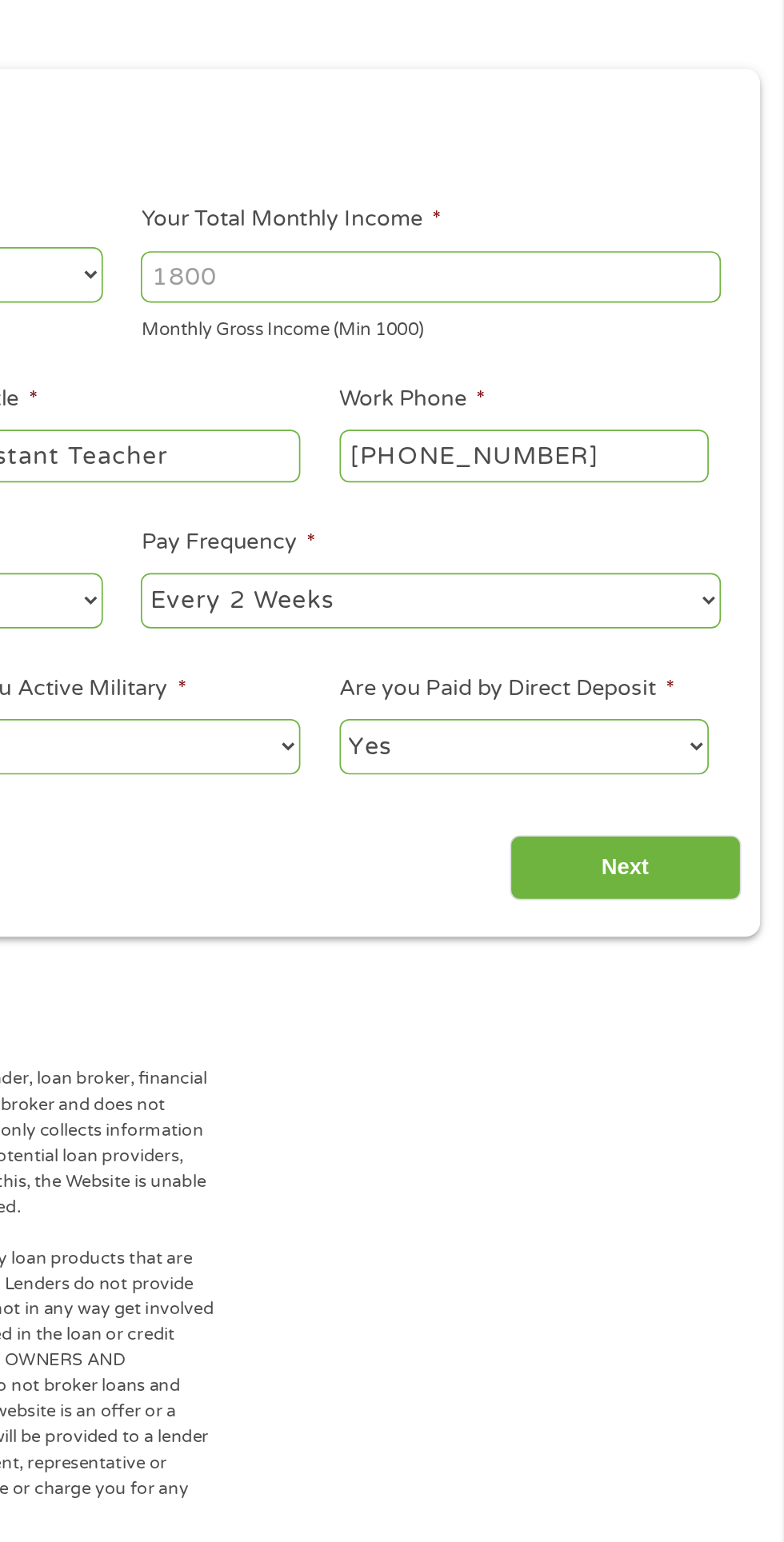
click at [403, 514] on select "--- Choose one --- Every 2 Weeks Every Week Monthly Semi-Monthly" at bounding box center [575, 530] width 343 height 33
click at [697, 616] on select "Yes No" at bounding box center [629, 616] width 218 height 33
click at [521, 600] on select "Yes No" at bounding box center [629, 616] width 218 height 33
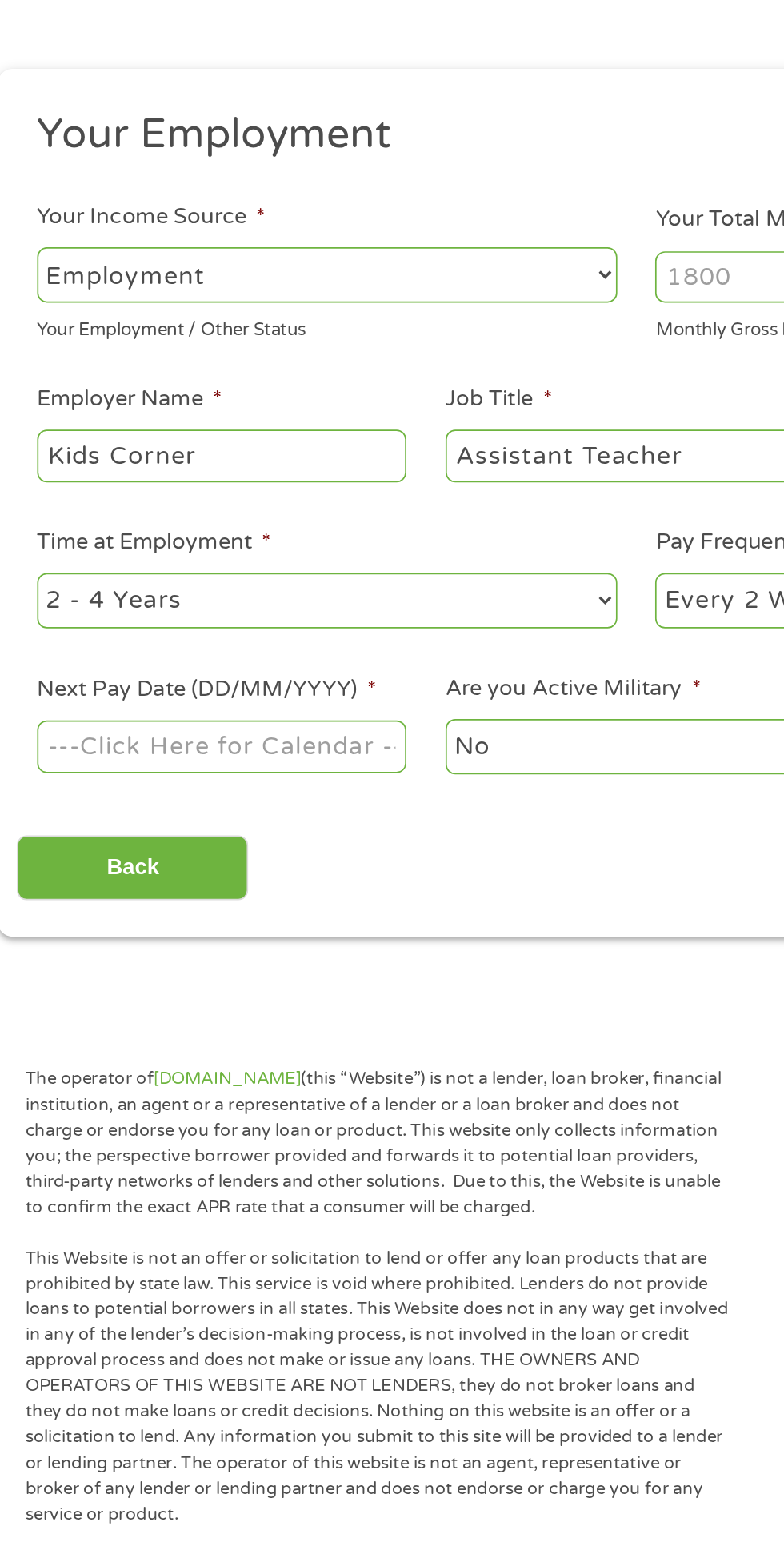
click at [279, 520] on select "--- Choose one --- 1 Year or less 1 - 2 Years 2 - 4 Years Over 4 Years" at bounding box center [209, 530] width 343 height 33
select select "60months"
click at [38, 514] on select "--- Choose one --- 1 Year or less 1 - 2 Years 2 - 4 Years Over 4 Years" at bounding box center [209, 530] width 343 height 33
click at [214, 603] on body "Home Get Loan Offer How it works FAQs Blog Cash Loans Quick Loans Online Loans …" at bounding box center [392, 1212] width 784 height 2439
click at [217, 613] on input "Next Pay Date (DD/MM/YYYY) *" at bounding box center [147, 615] width 218 height 30
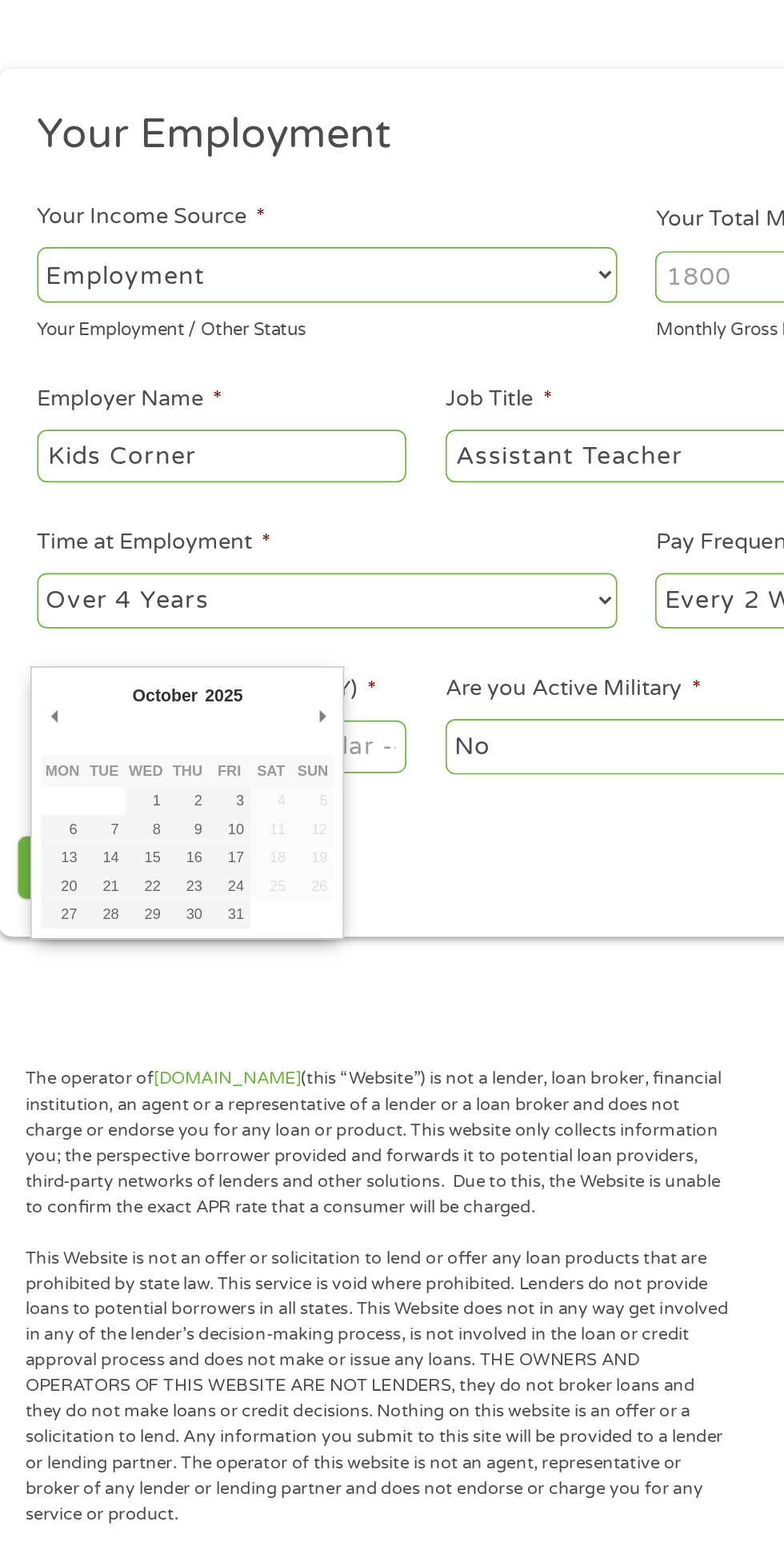
type input "[DATE]"
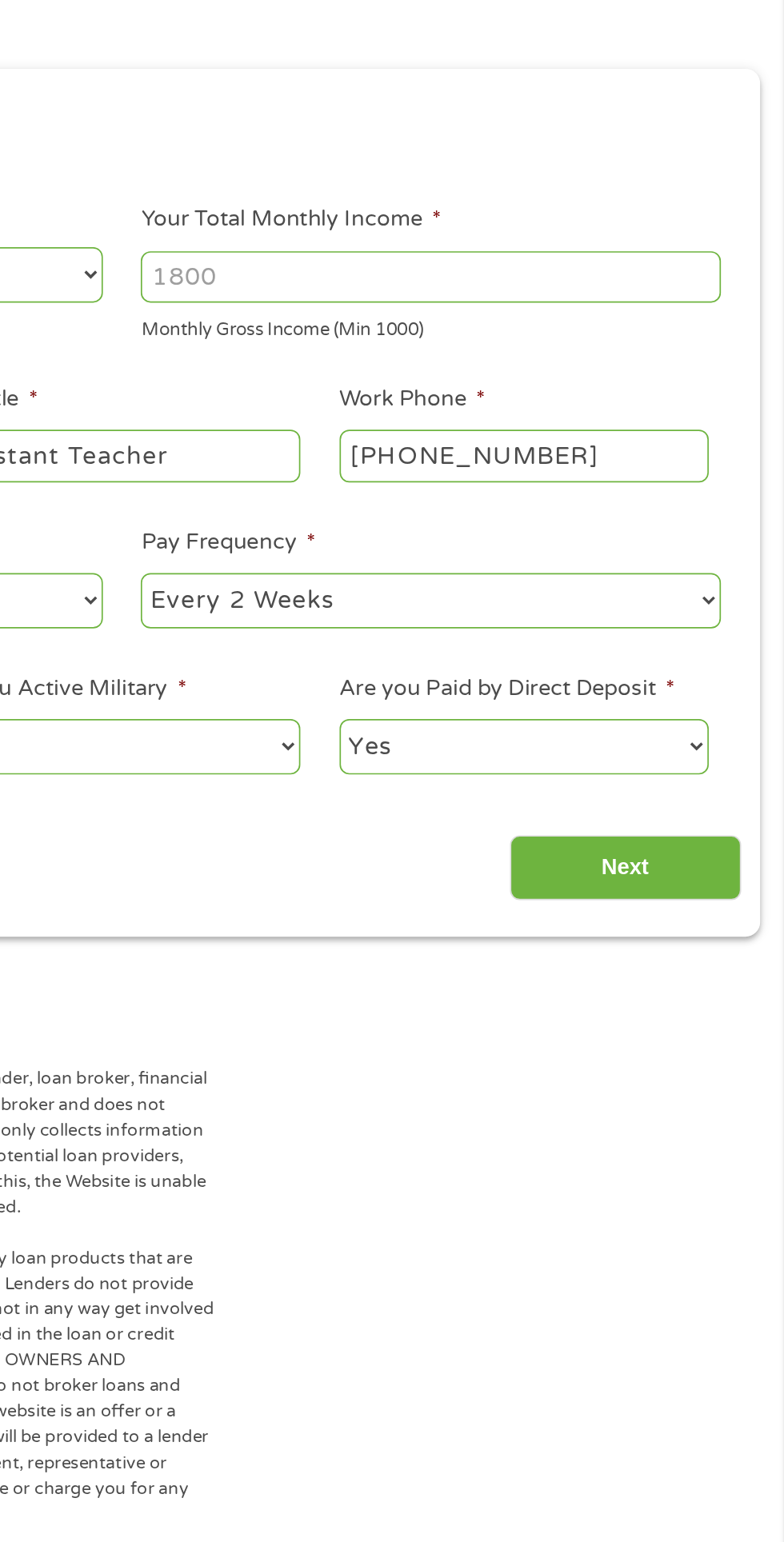
click at [712, 677] on input "Next" at bounding box center [689, 688] width 137 height 39
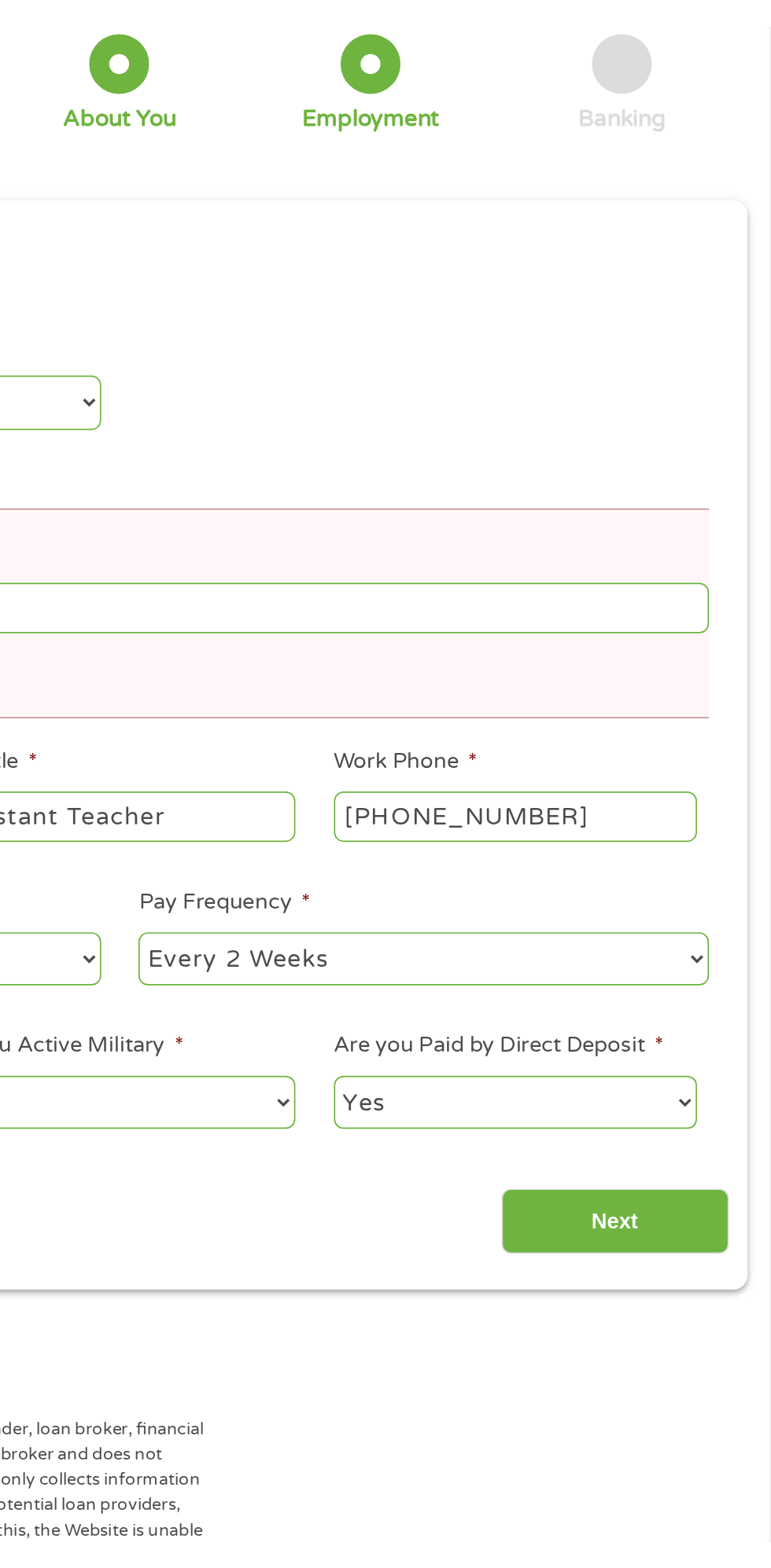
scroll to position [4, 0]
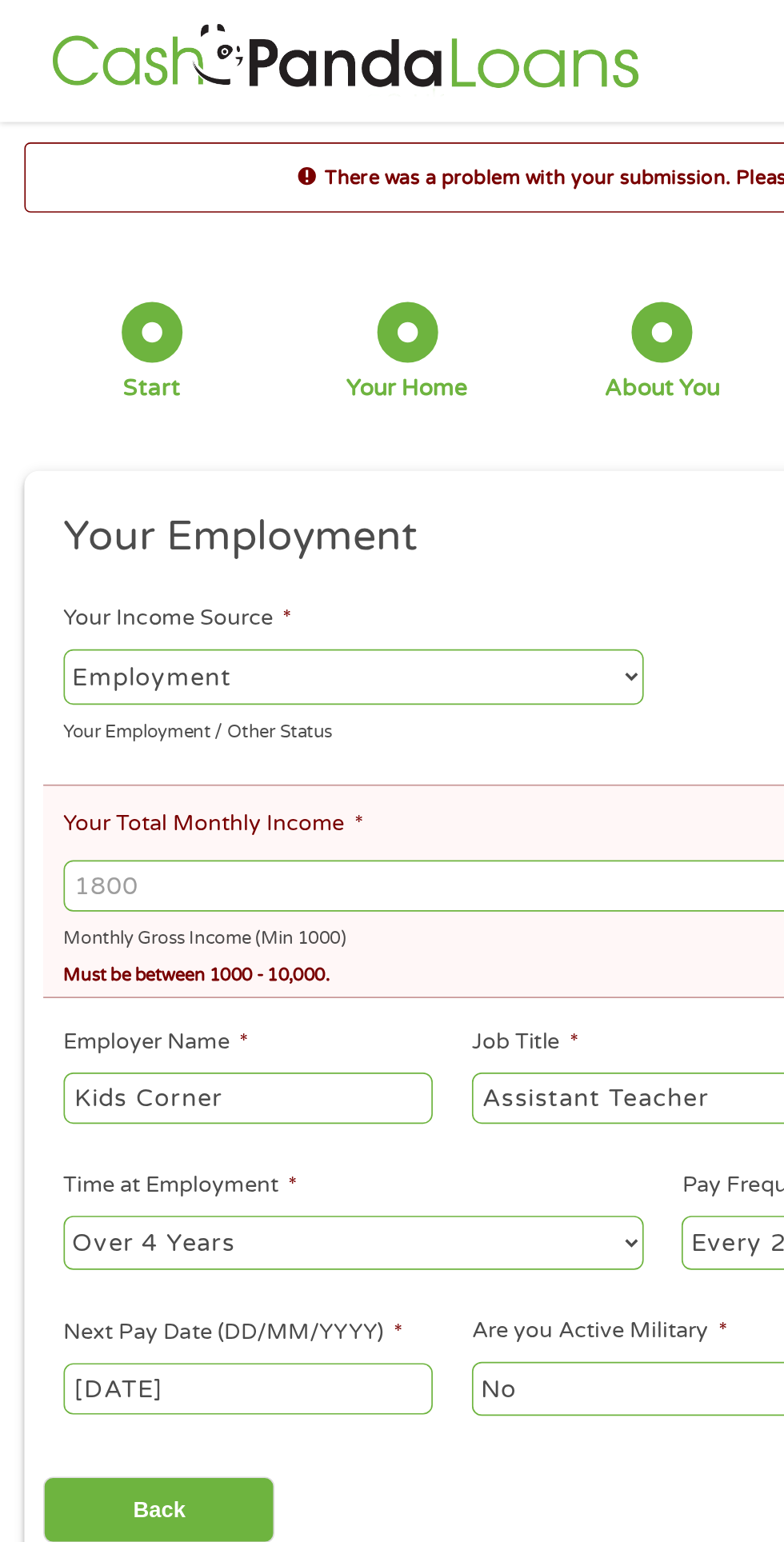
click at [319, 526] on input "Your Total Monthly Income *" at bounding box center [392, 523] width 709 height 30
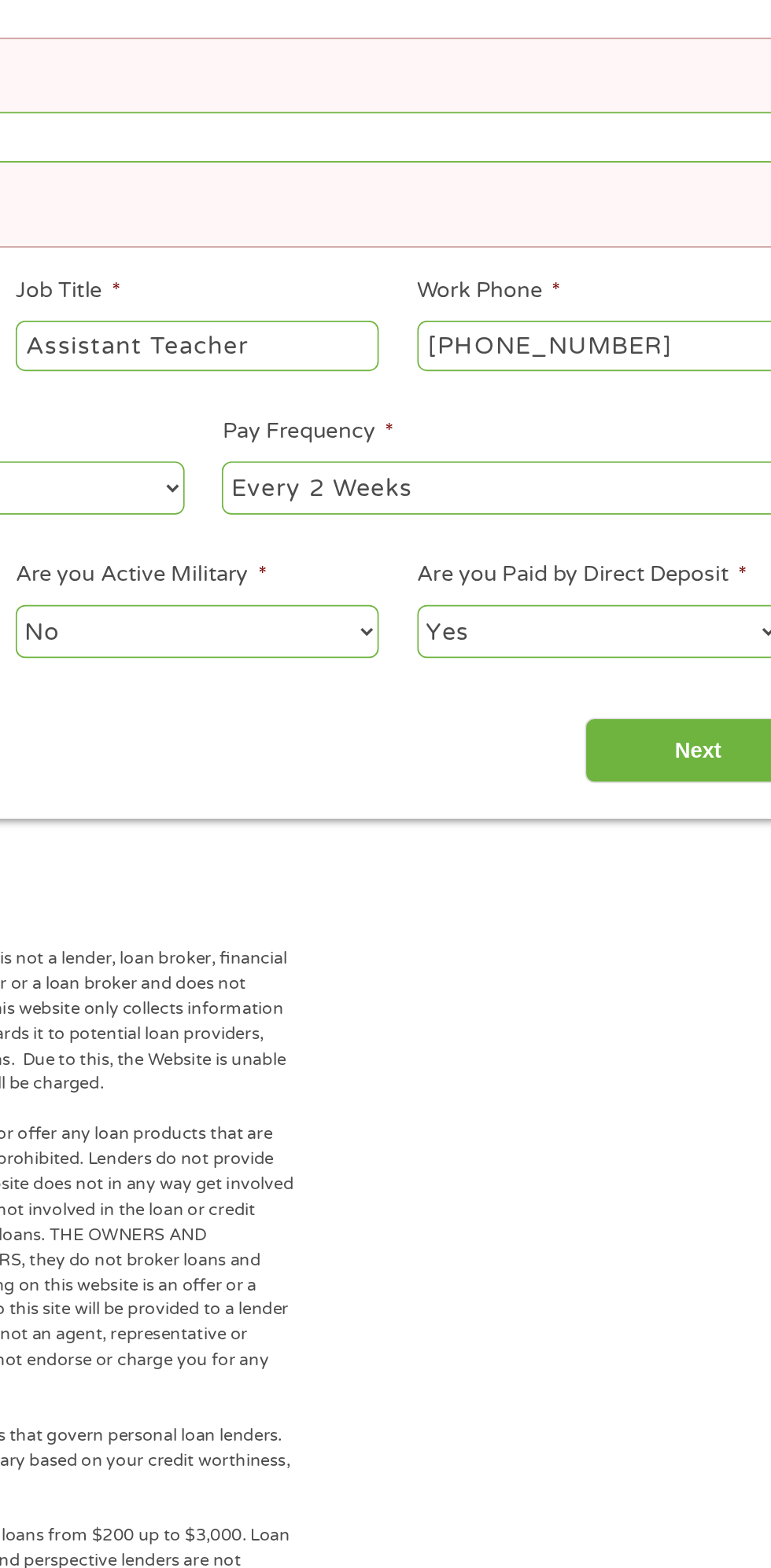
type input "3000"
click at [687, 890] on input "Next" at bounding box center [678, 877] width 135 height 38
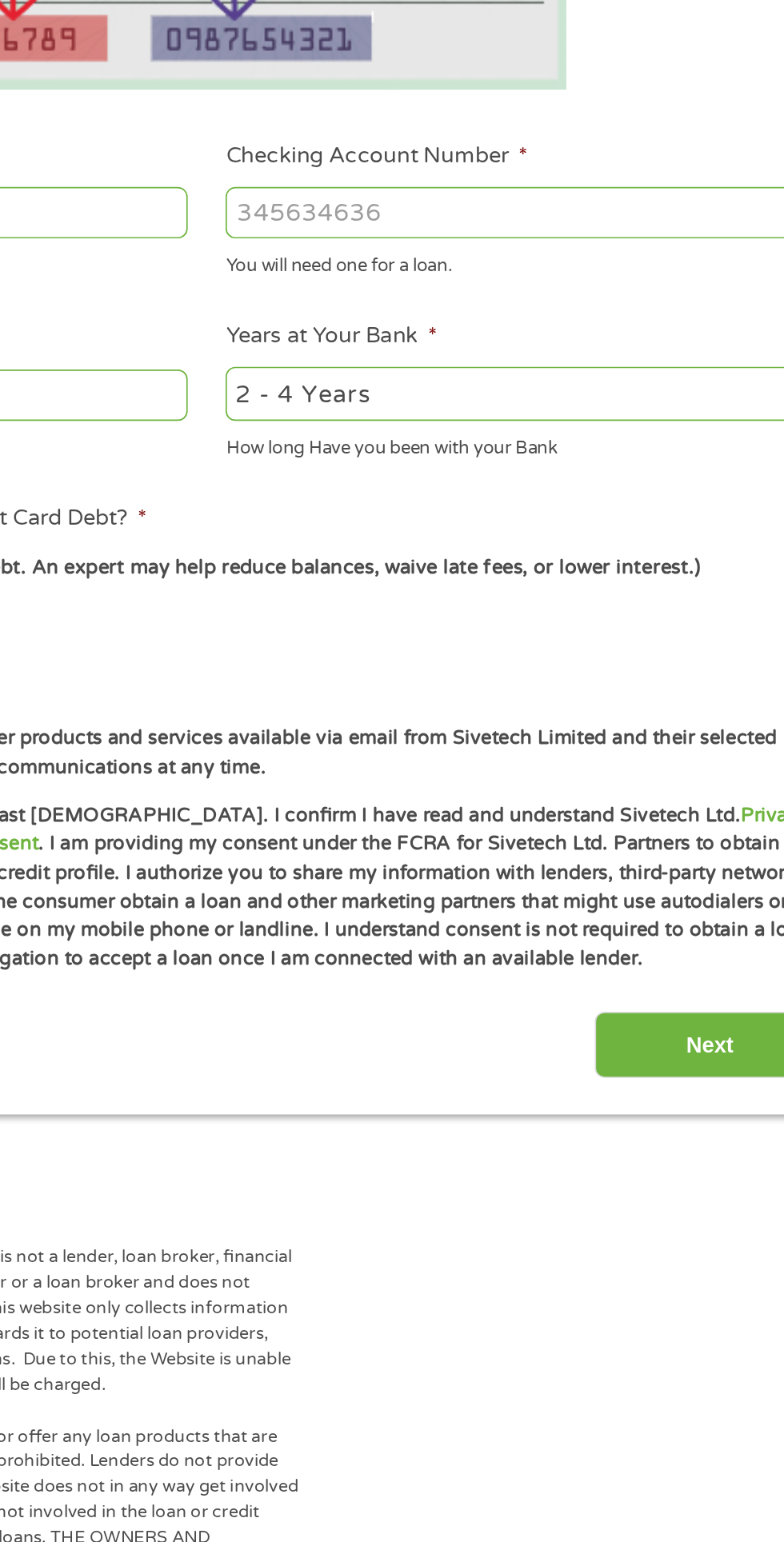
scroll to position [7, 0]
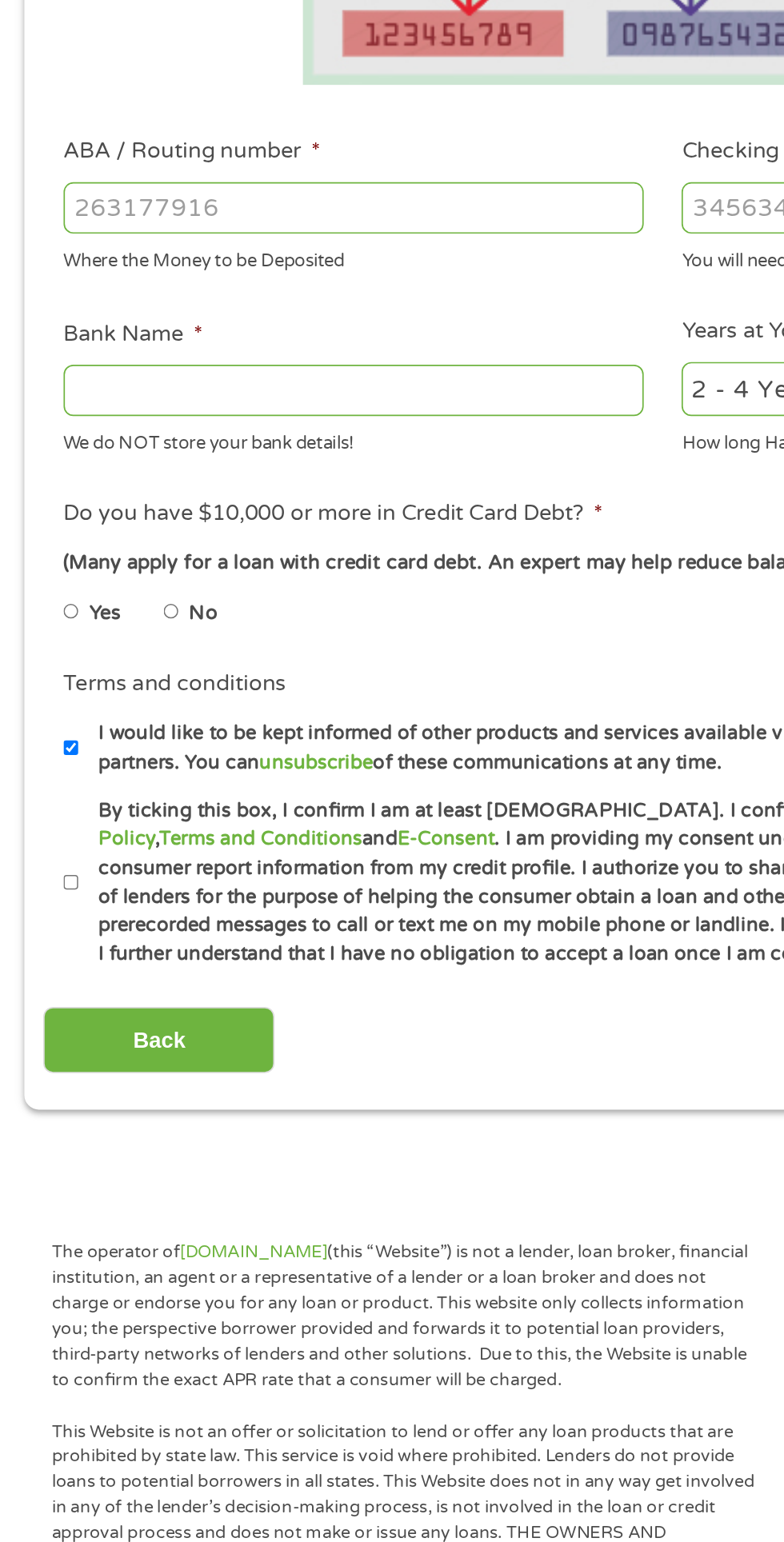
click at [276, 558] on input "ABA / Routing number *" at bounding box center [209, 564] width 343 height 30
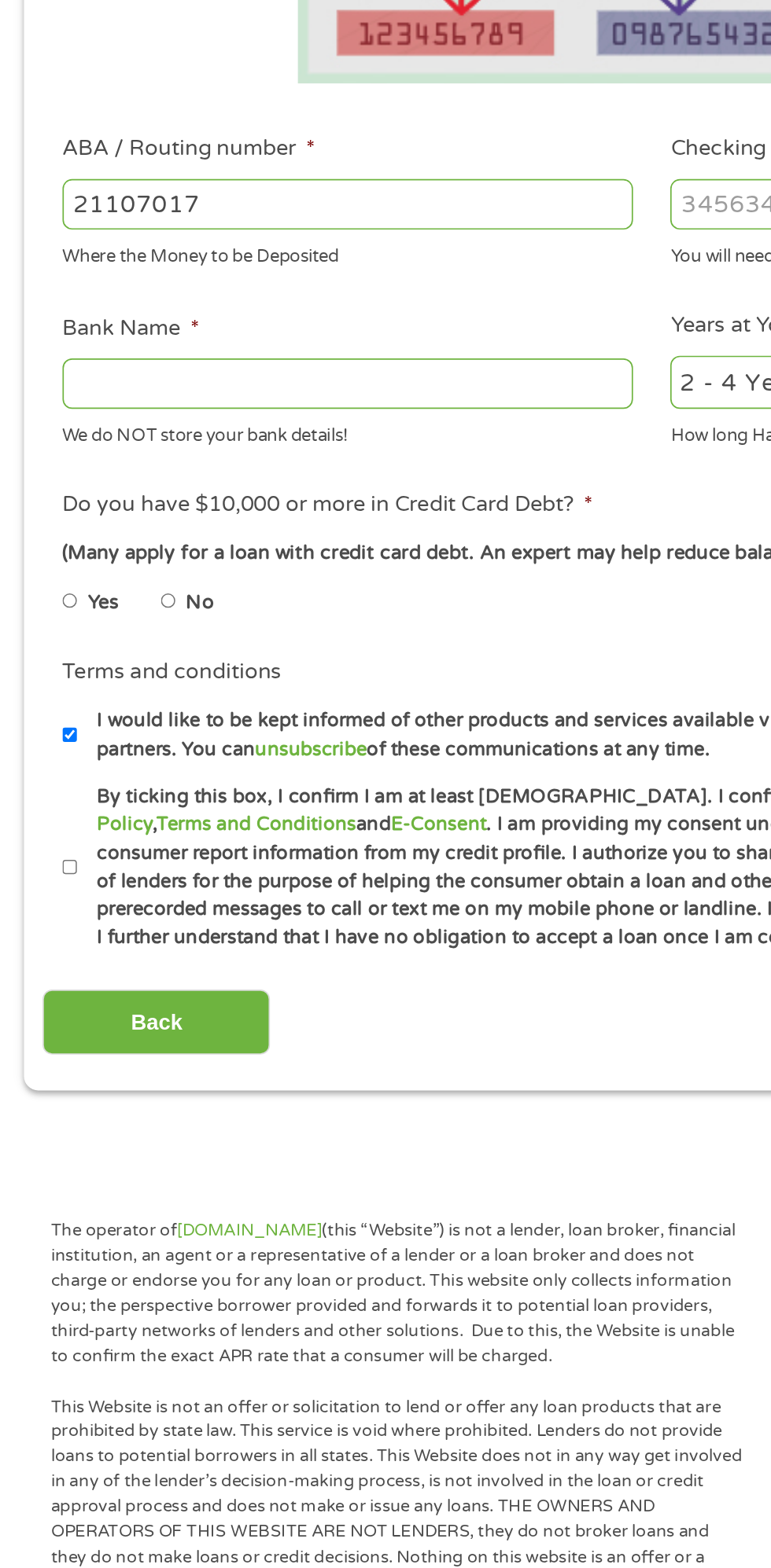
type input "211070175"
type input "CITIZENS BANK NA"
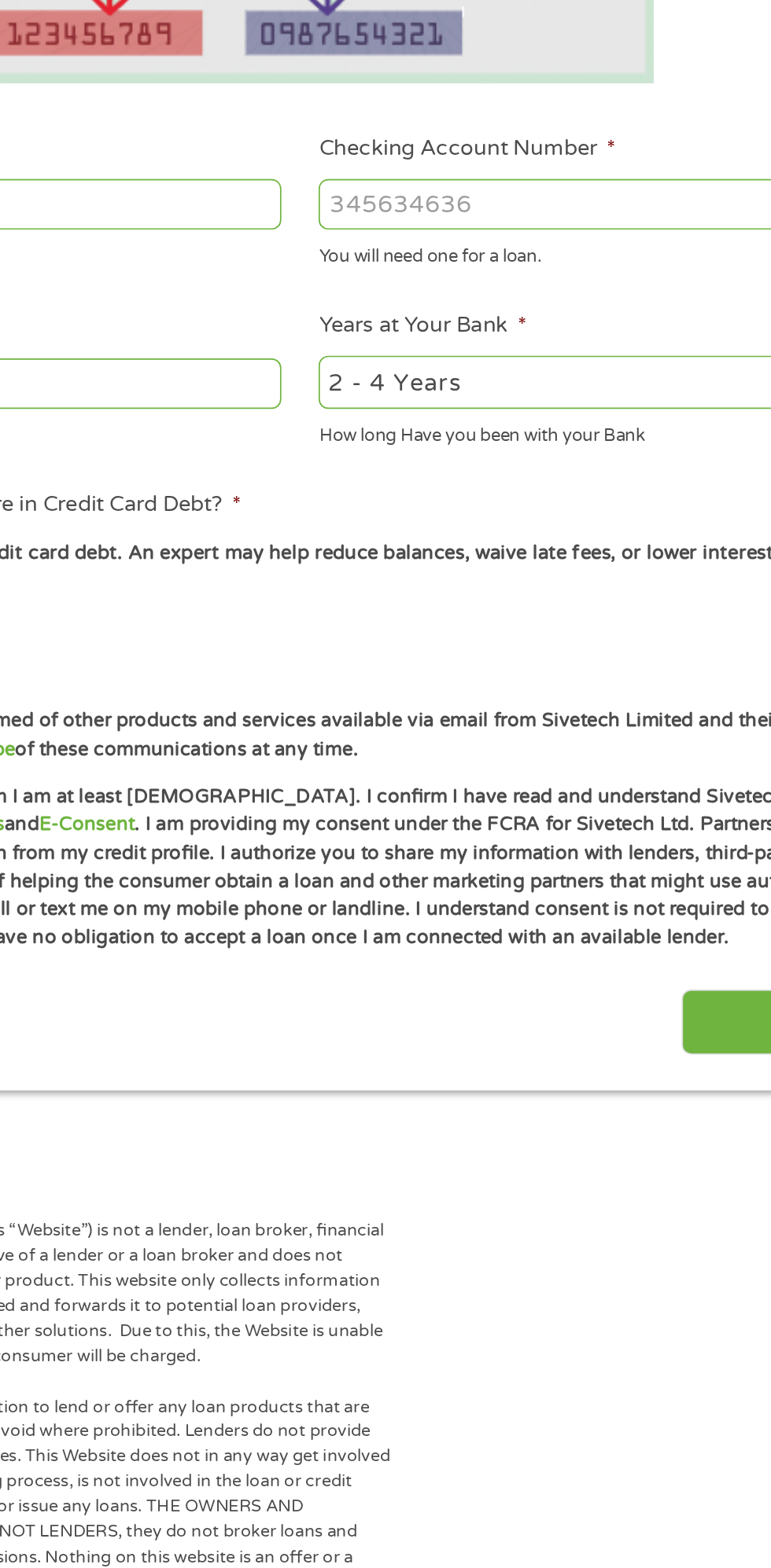
type input "211070175"
click at [560, 547] on input "Checking Account Number *" at bounding box center [565, 554] width 337 height 30
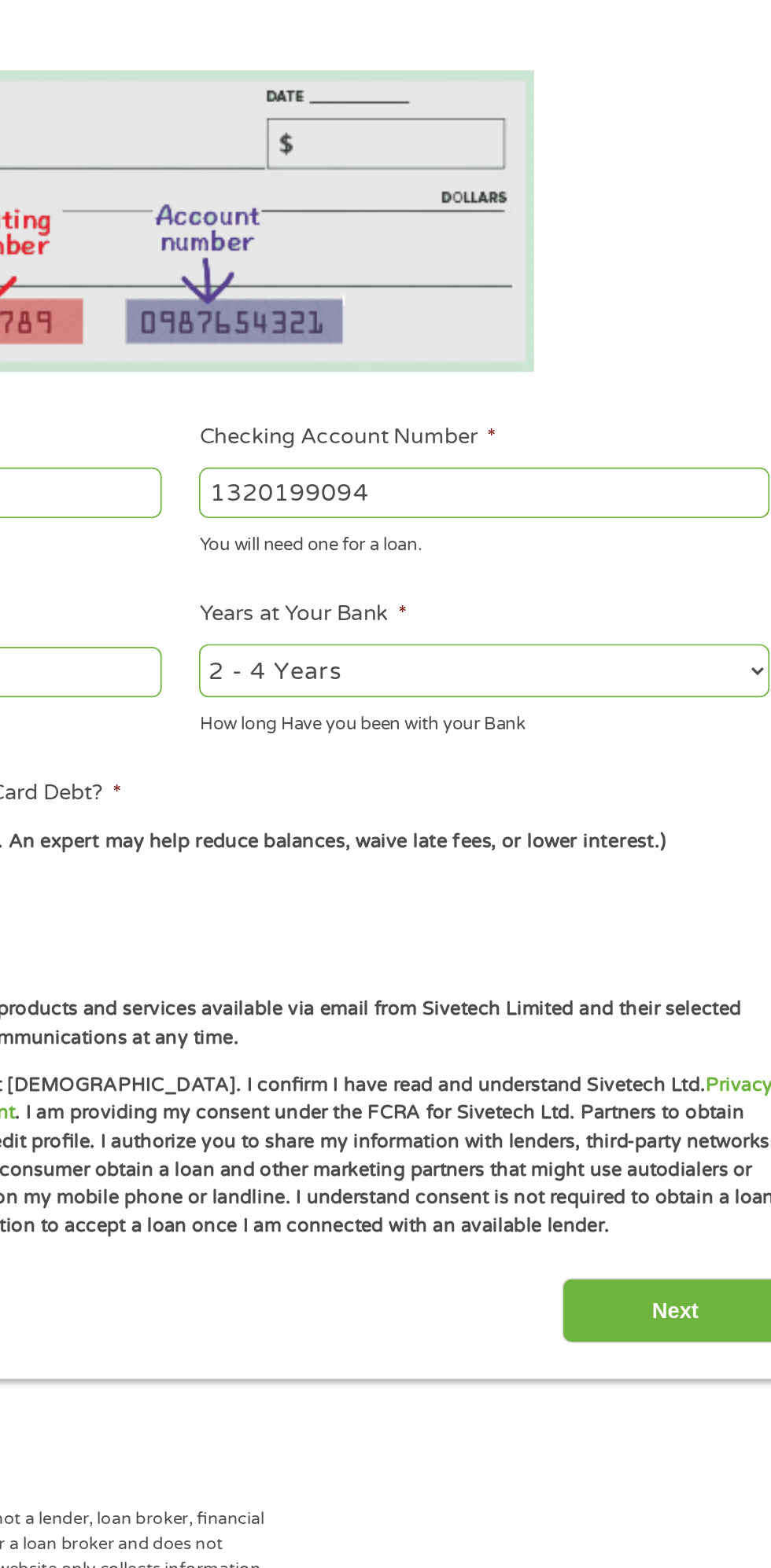
type input "1320199094"
click at [634, 645] on select "2 - 4 Years 6 - 12 Months 1 - 2 Years Over 4 Years" at bounding box center [565, 659] width 337 height 32
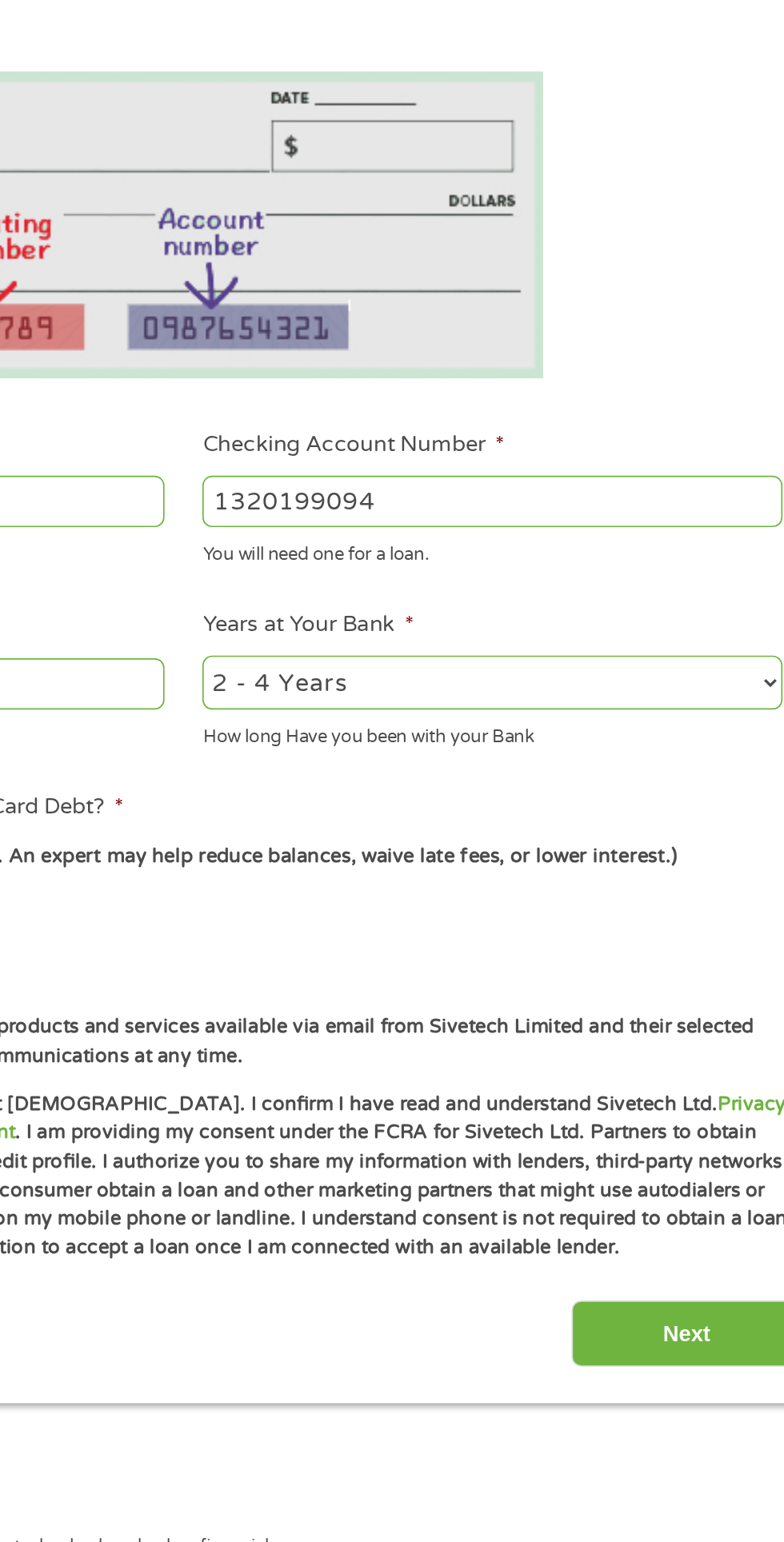
select select "60months"
click at [403, 655] on select "2 - 4 Years 6 - 12 Months 1 - 2 Years Over 4 Years" at bounding box center [575, 671] width 343 height 33
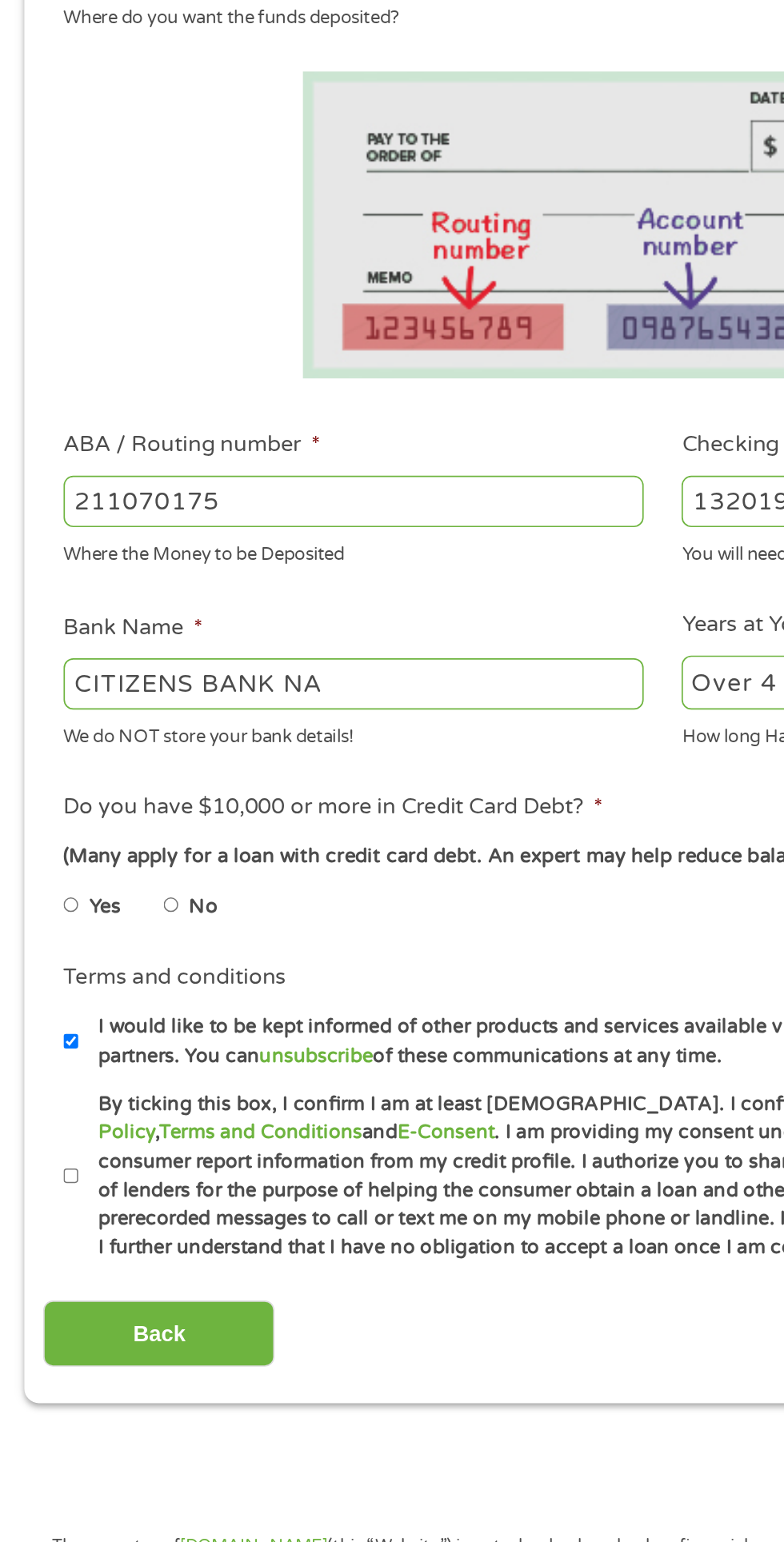
click at [102, 798] on input "No" at bounding box center [101, 803] width 10 height 26
radio input "true"
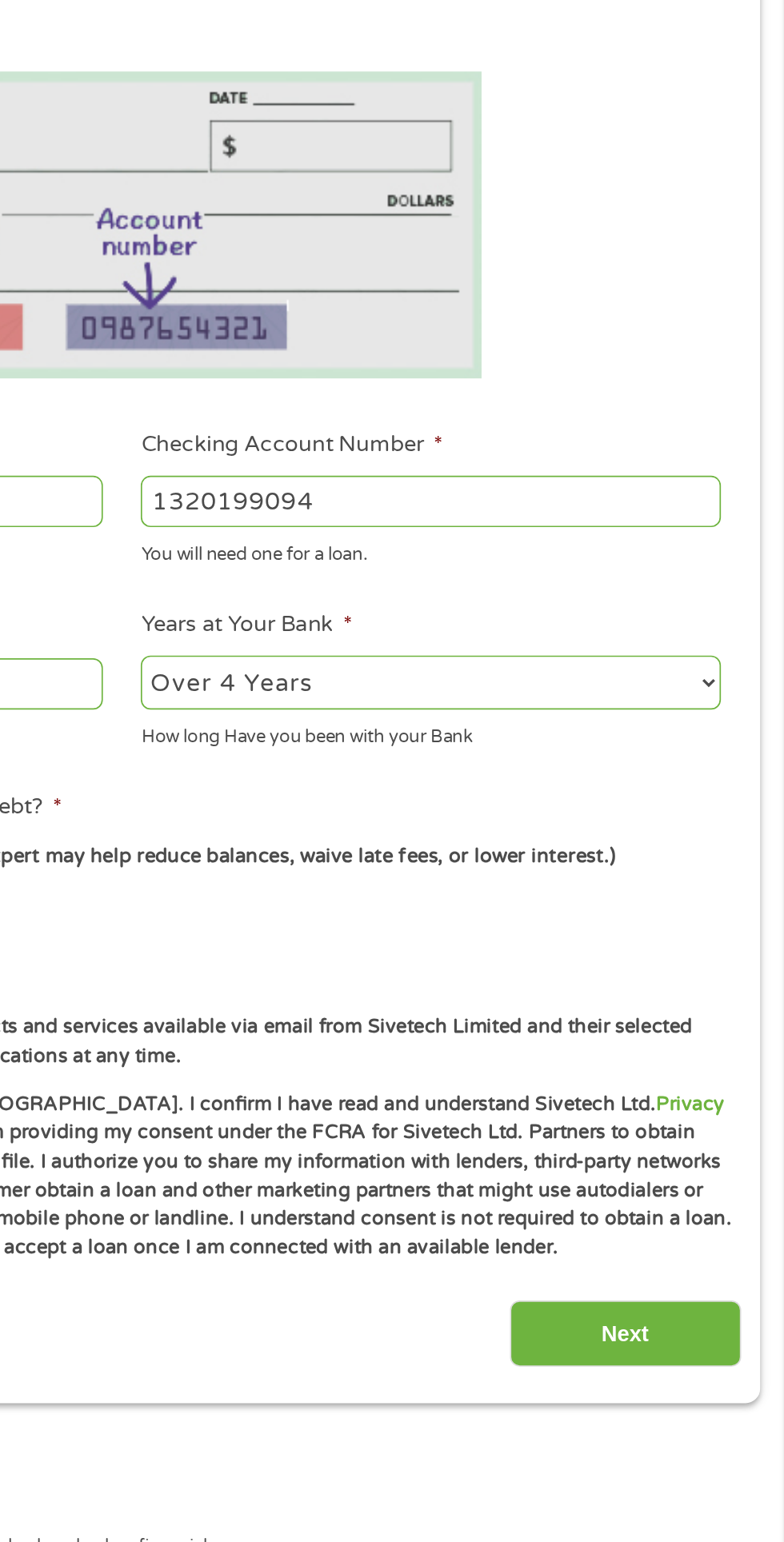
click at [708, 1050] on input "Next" at bounding box center [689, 1057] width 137 height 39
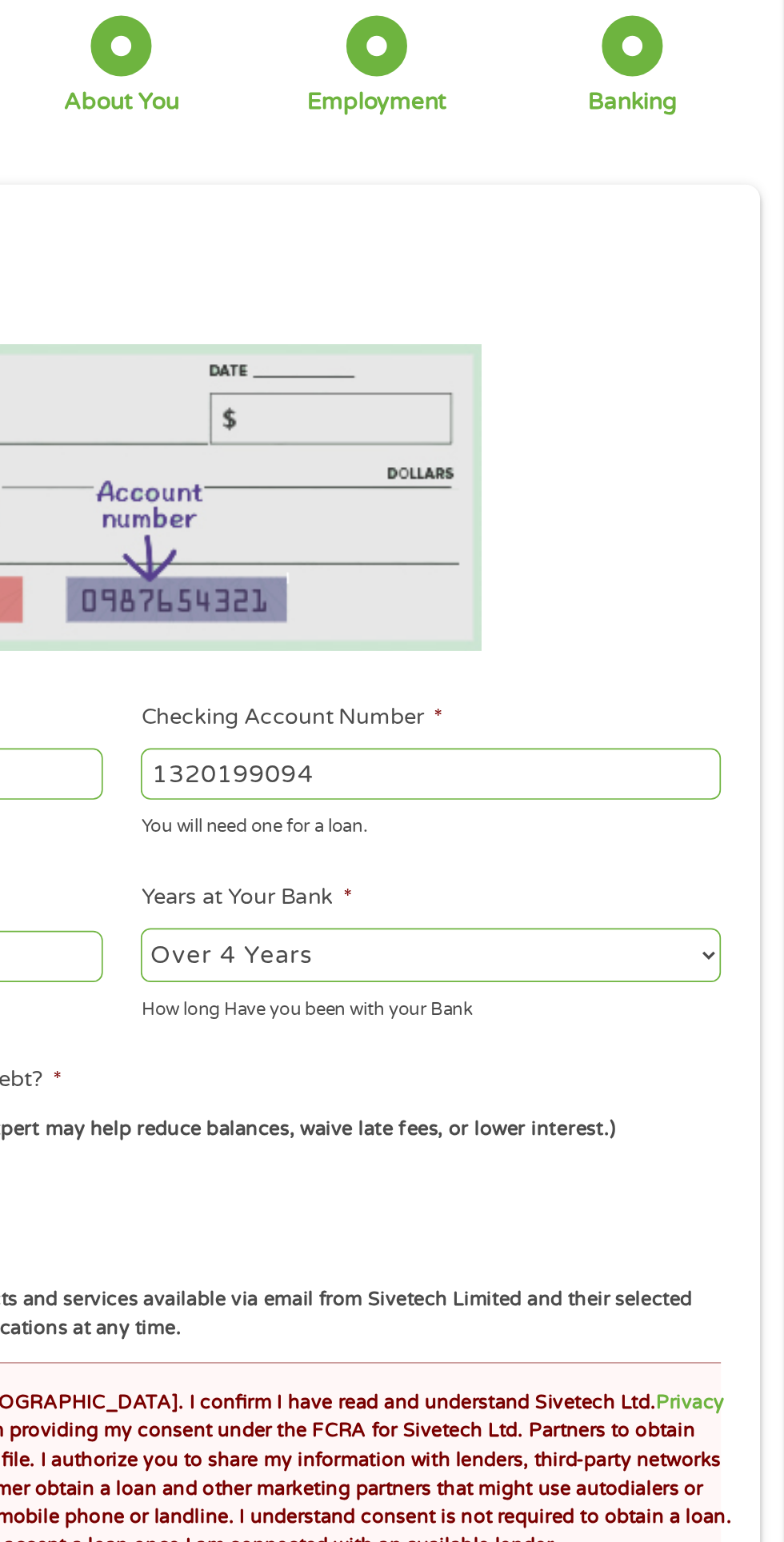
scroll to position [6, 6]
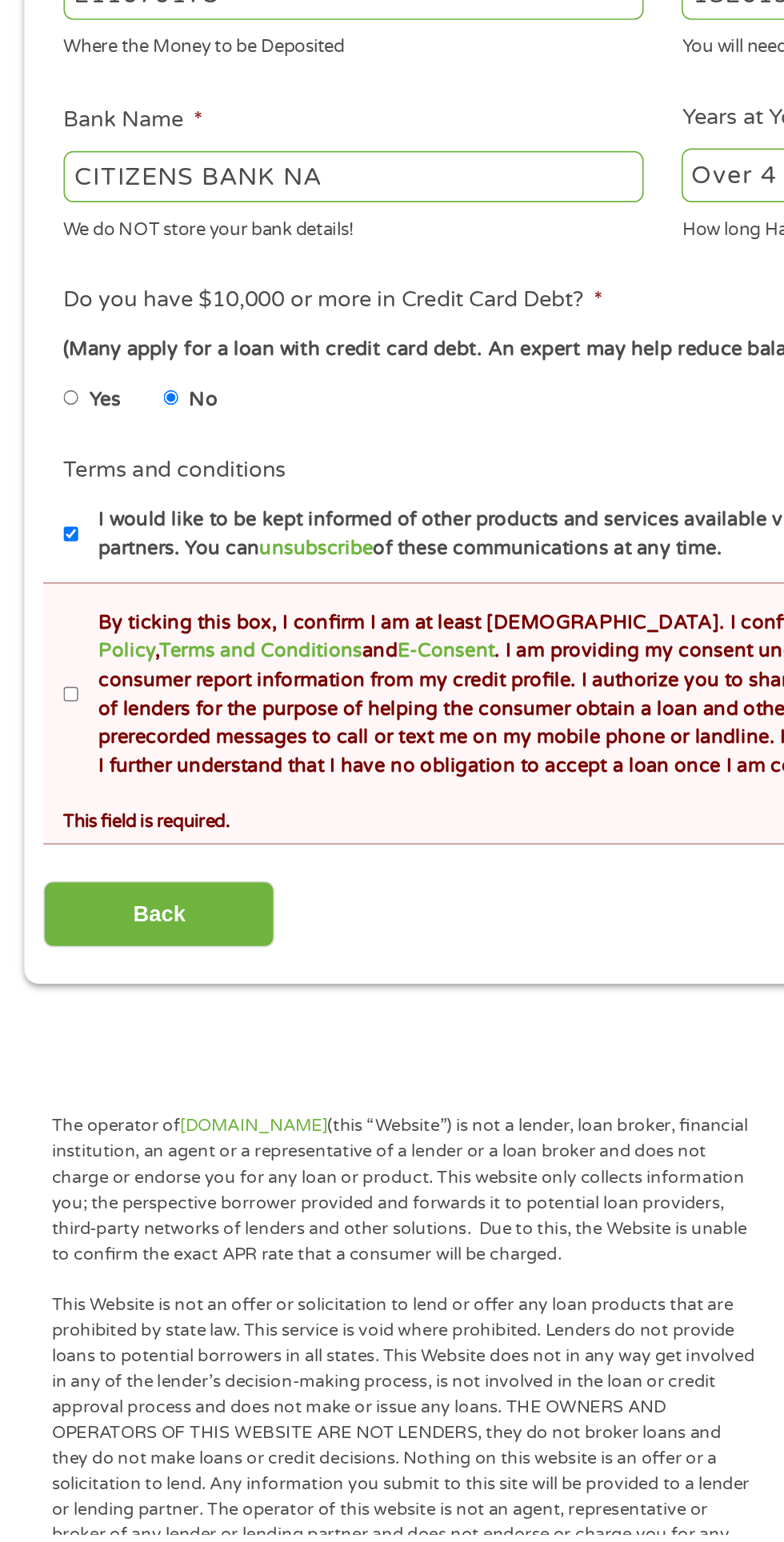
click at [6, 1019] on div "There was a problem with your submission. Please review the fields below. 1 Sta…" at bounding box center [392, 653] width 784 height 1129
click at [43, 1050] on input "By ticking this box, I confirm I am at least [DEMOGRAPHIC_DATA]. I confirm I ha…" at bounding box center [42, 1045] width 10 height 26
checkbox input "true"
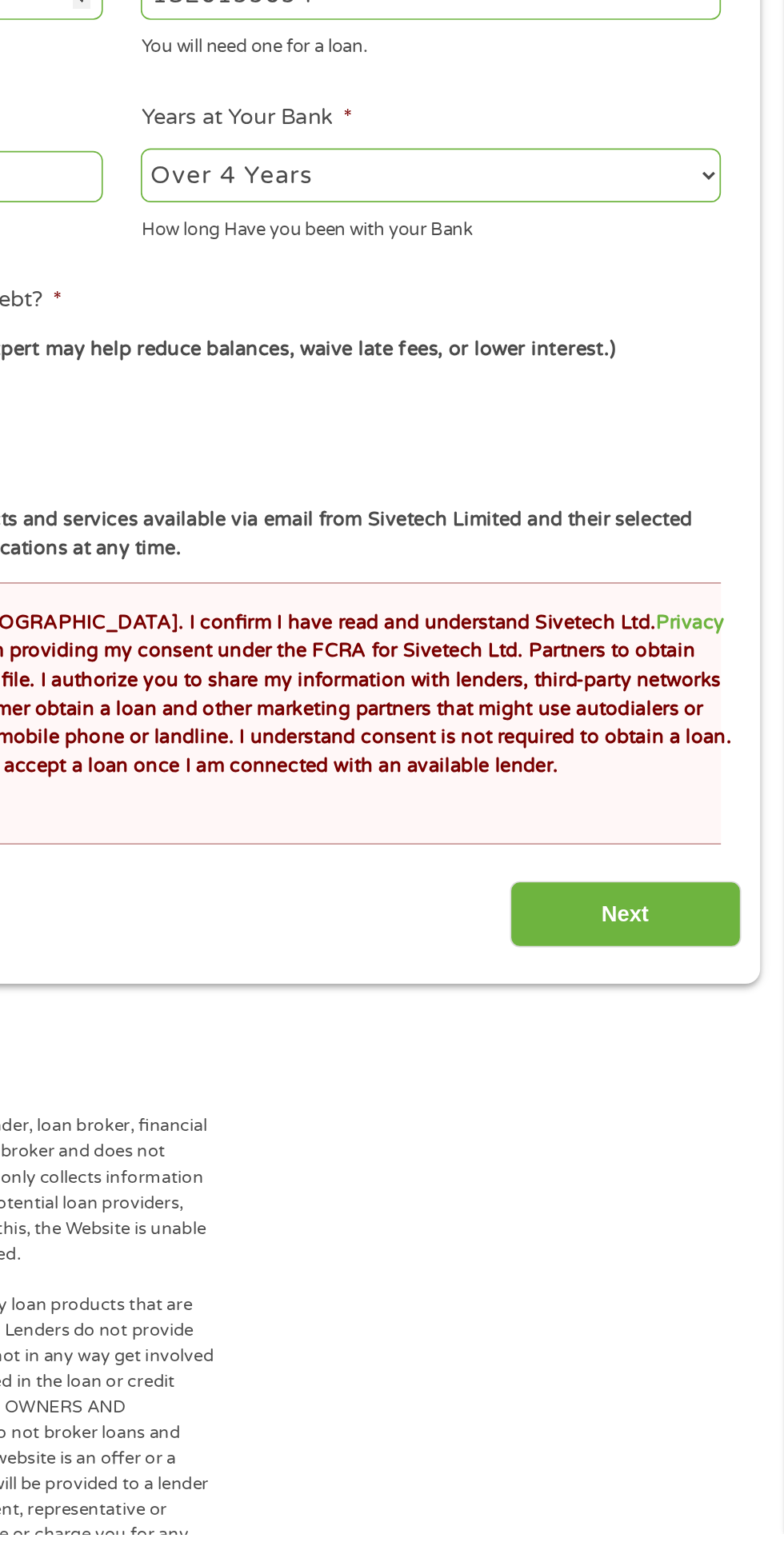
click at [709, 1187] on input "Next" at bounding box center [689, 1175] width 137 height 39
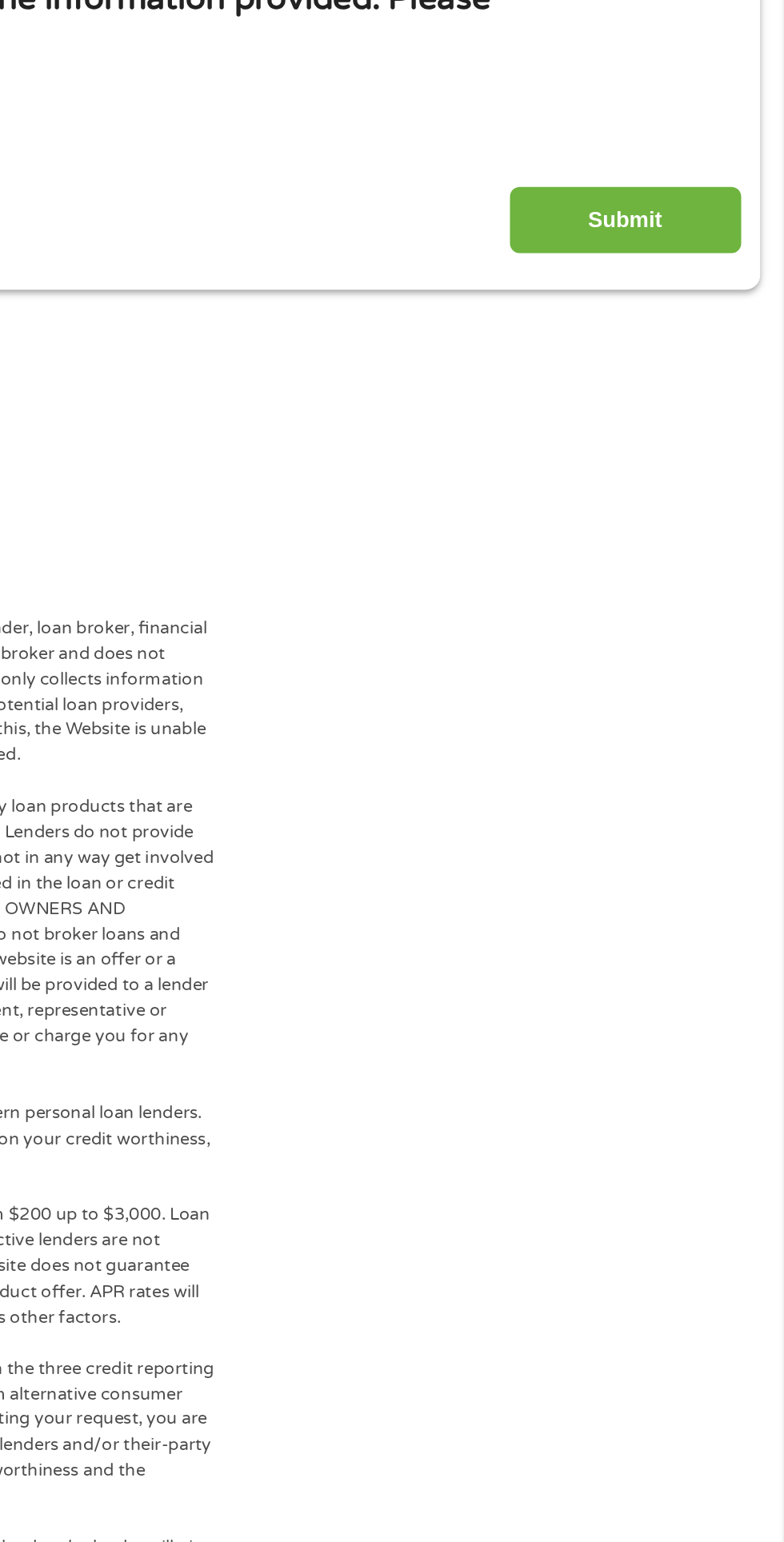
scroll to position [0, 0]
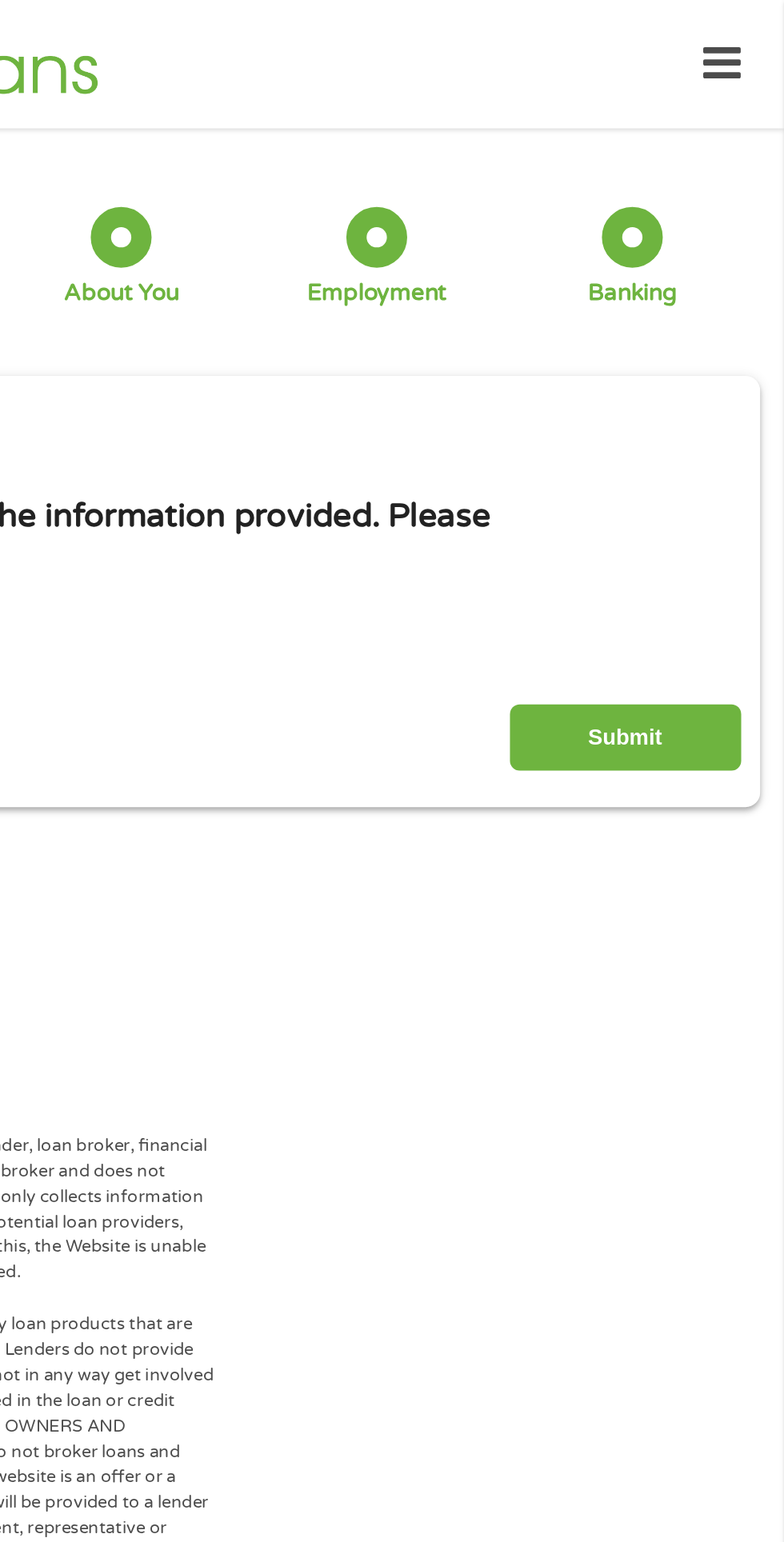
click at [694, 432] on input "Submit" at bounding box center [689, 436] width 137 height 39
